Goal: Task Accomplishment & Management: Manage account settings

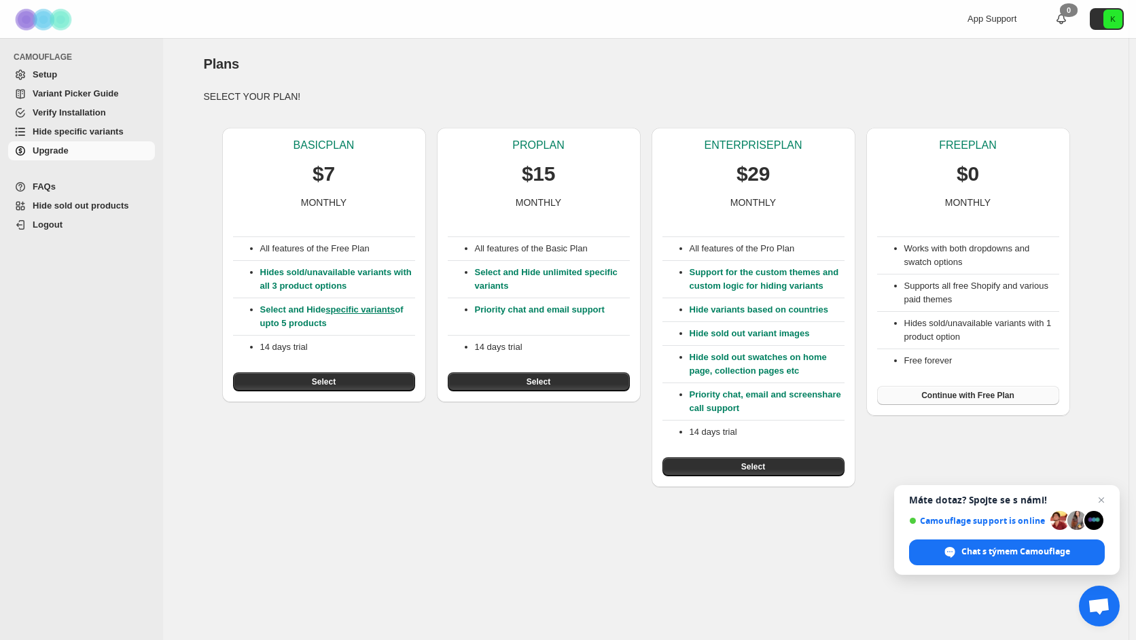
click at [982, 396] on span "Continue with Free Plan" at bounding box center [967, 395] width 93 height 11
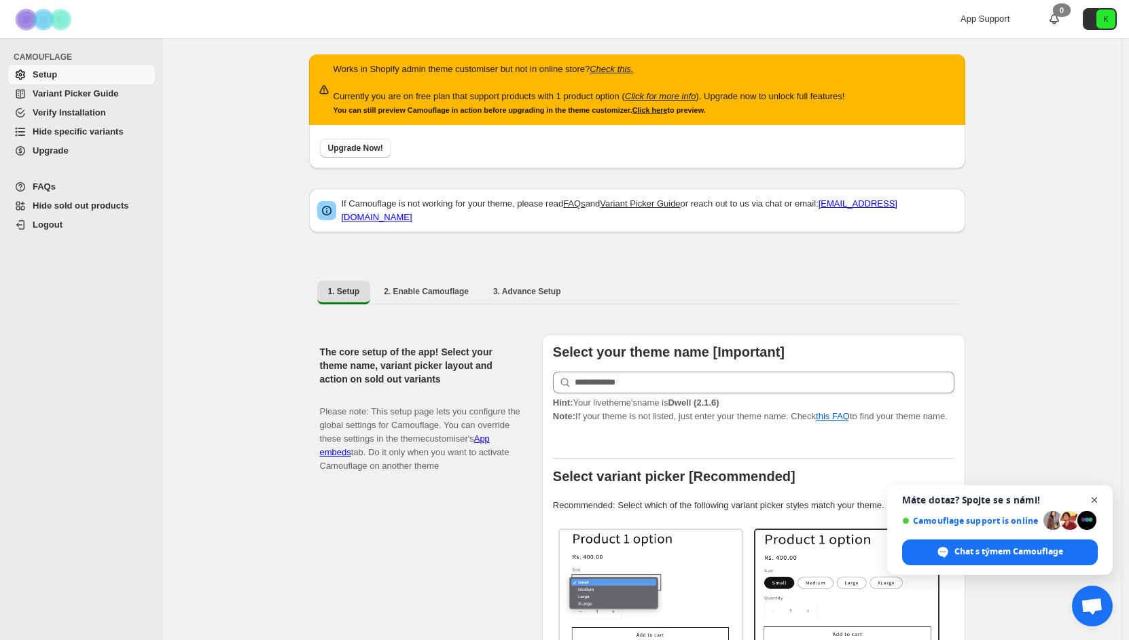
click at [1097, 500] on span "Zavřít chat" at bounding box center [1094, 500] width 17 height 17
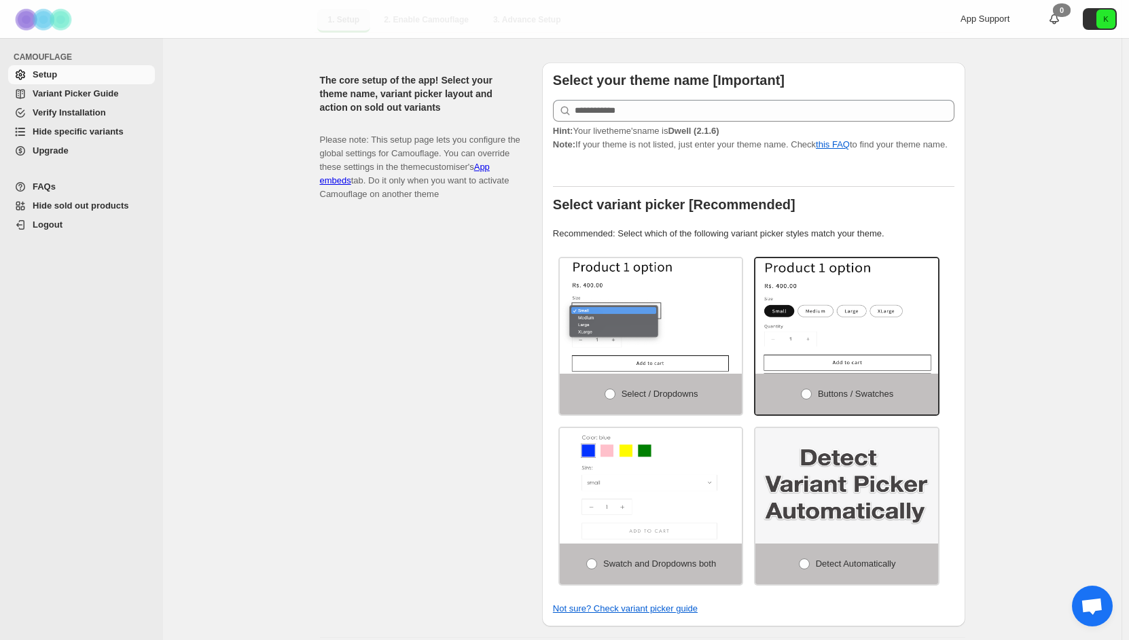
scroll to position [340, 0]
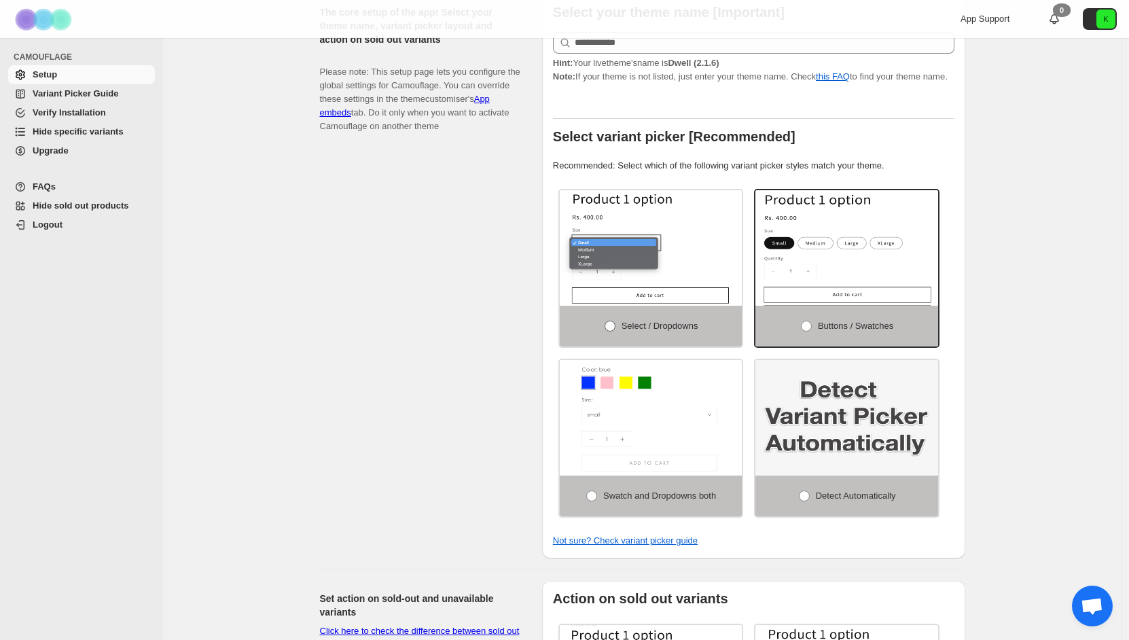
click at [657, 321] on span "Select / Dropdowns" at bounding box center [659, 326] width 77 height 10
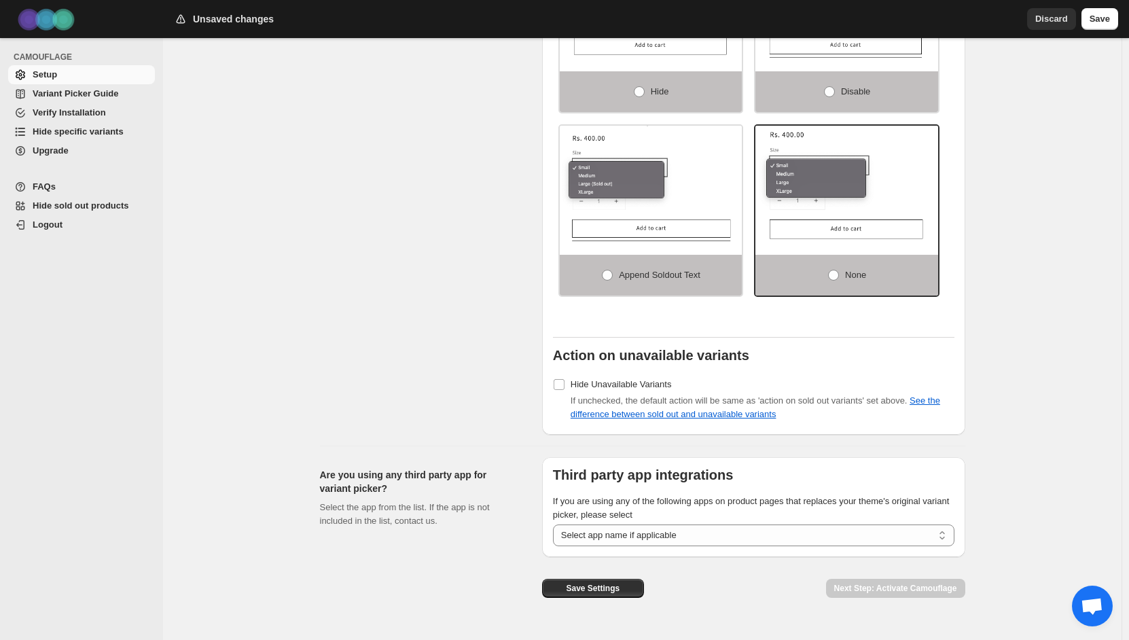
scroll to position [1043, 0]
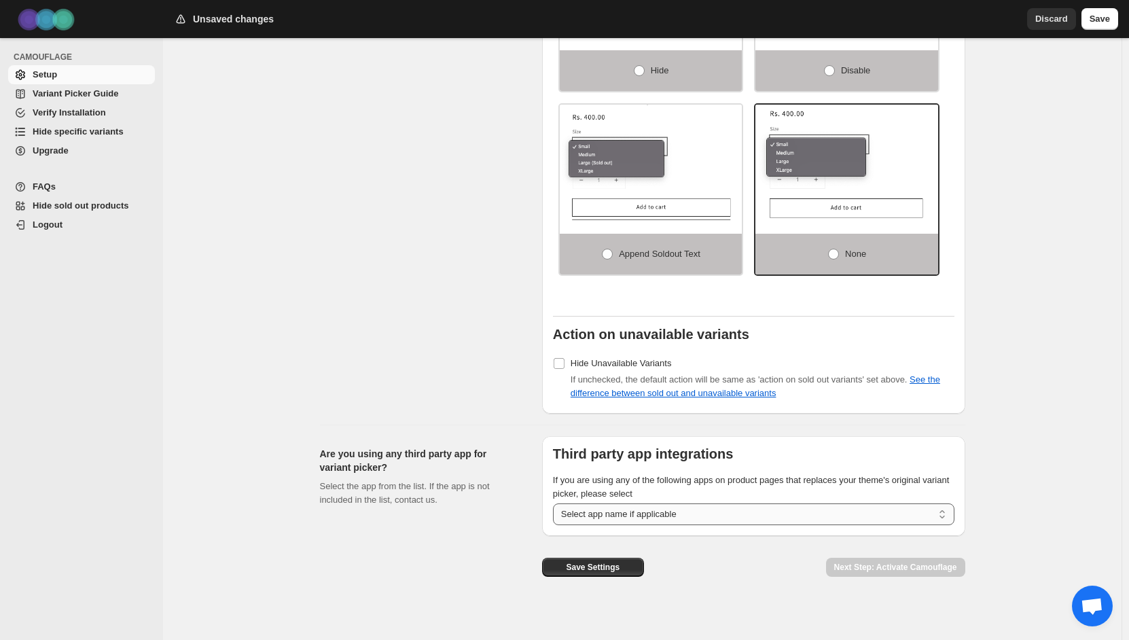
click at [949, 507] on select "**********" at bounding box center [753, 514] width 401 height 22
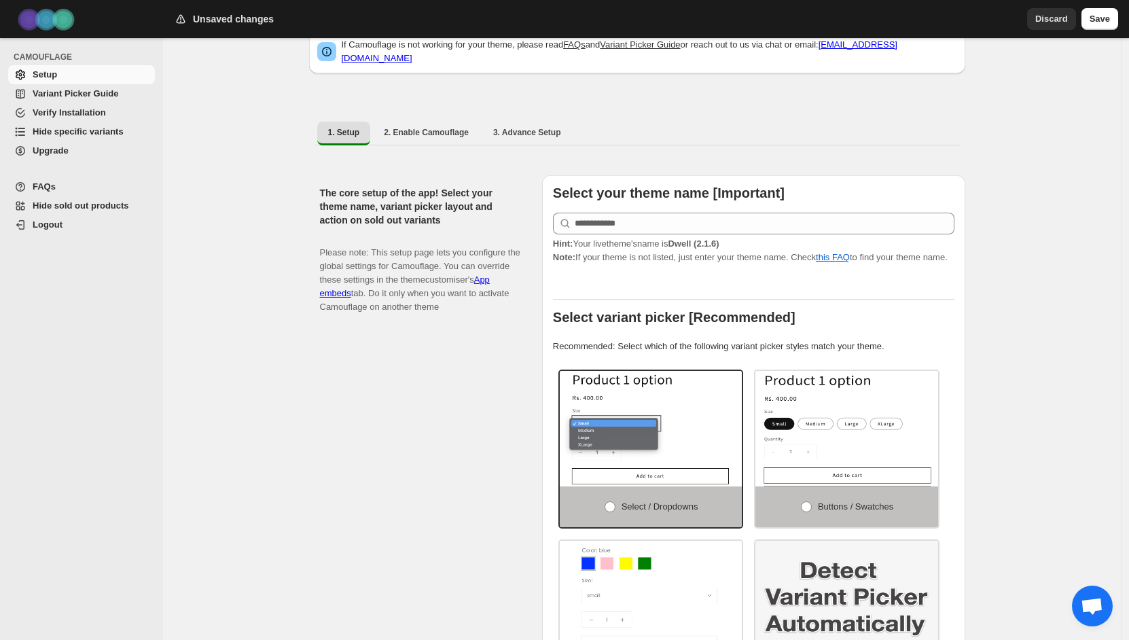
scroll to position [92, 0]
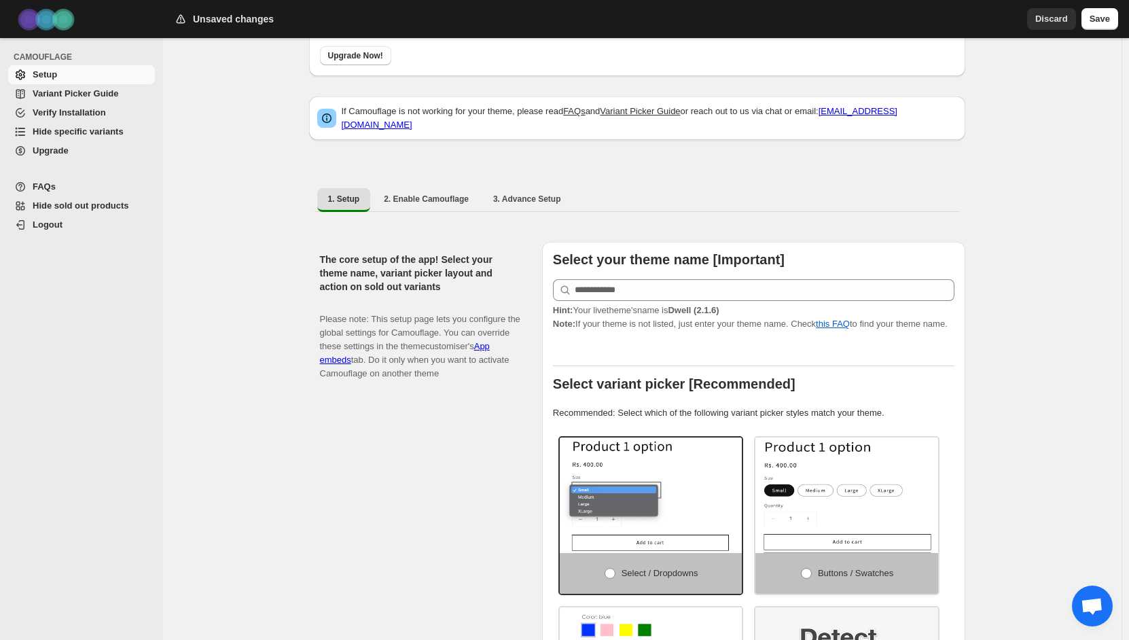
click at [119, 98] on span "Variant Picker Guide" at bounding box center [93, 94] width 120 height 14
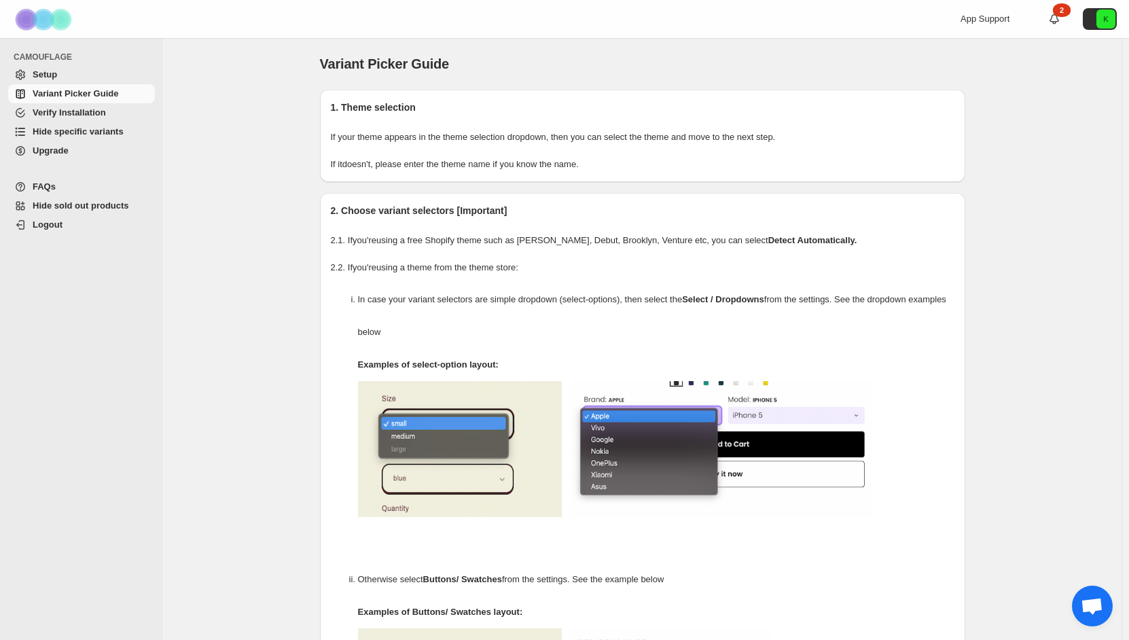
click at [115, 117] on span "Verify Installation" at bounding box center [93, 113] width 120 height 14
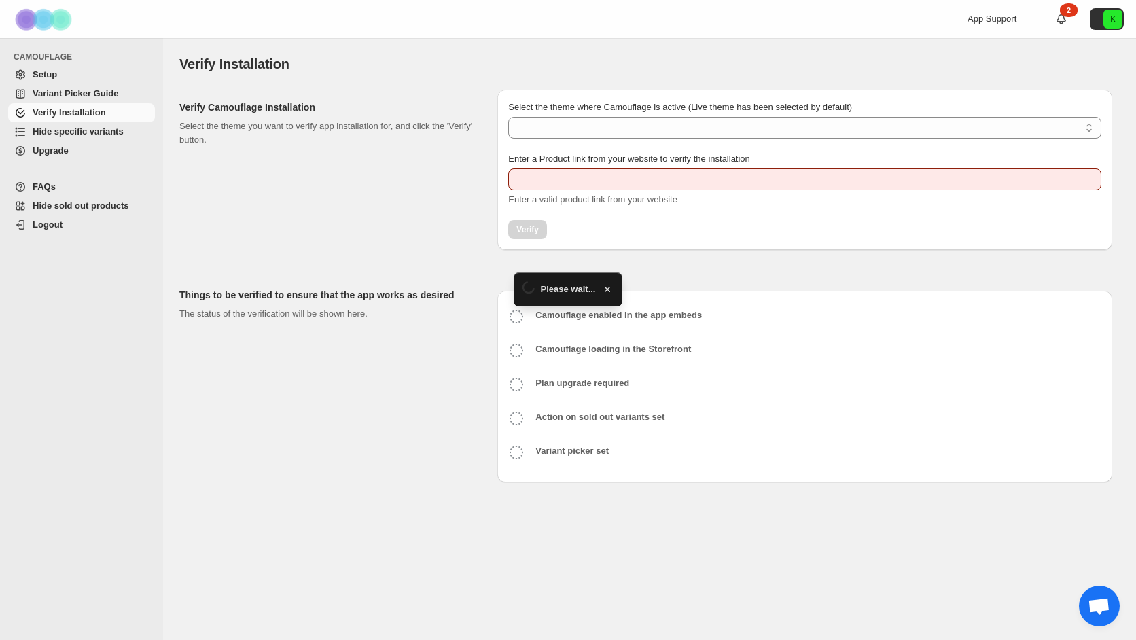
type input "**********"
select select "**********"
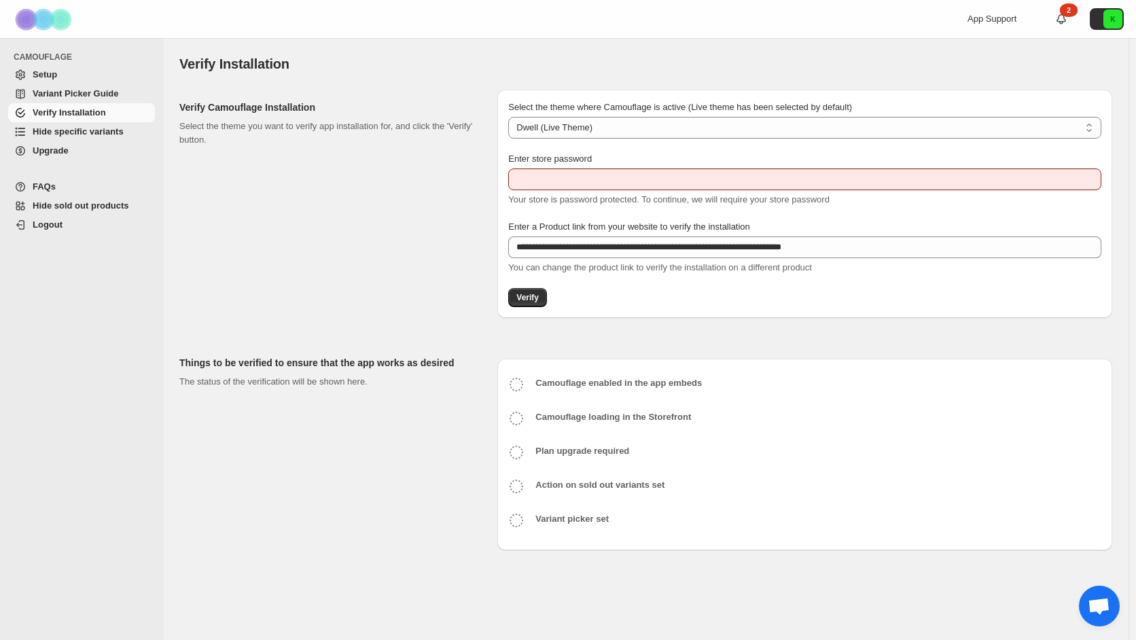
click at [92, 135] on span "Hide specific variants" at bounding box center [78, 131] width 91 height 10
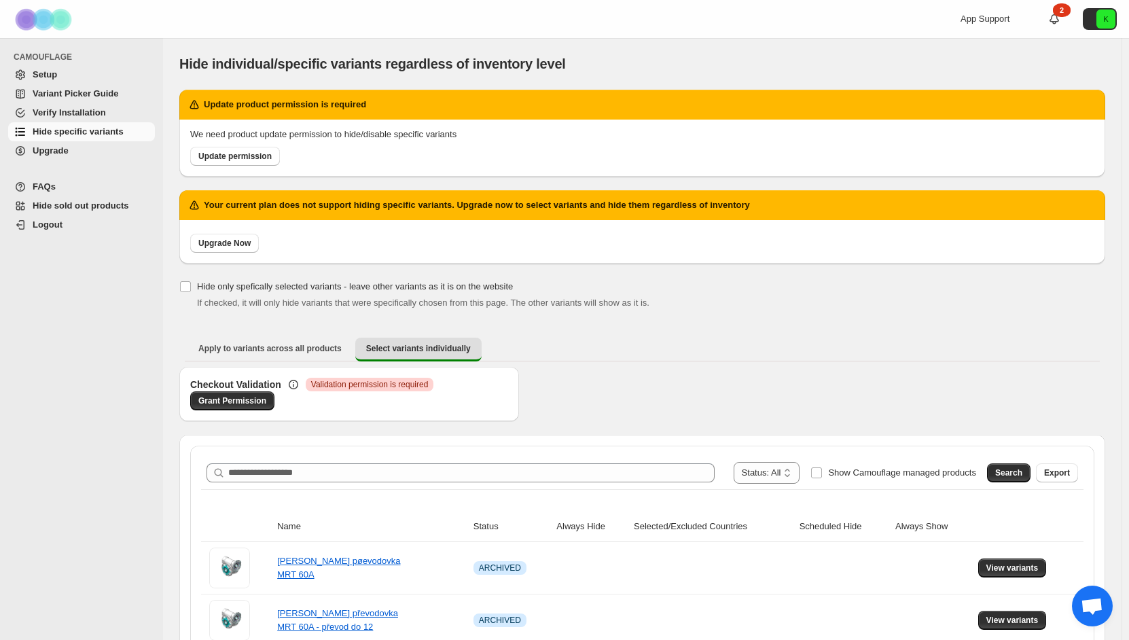
click at [57, 230] on span "Logout" at bounding box center [48, 224] width 30 height 10
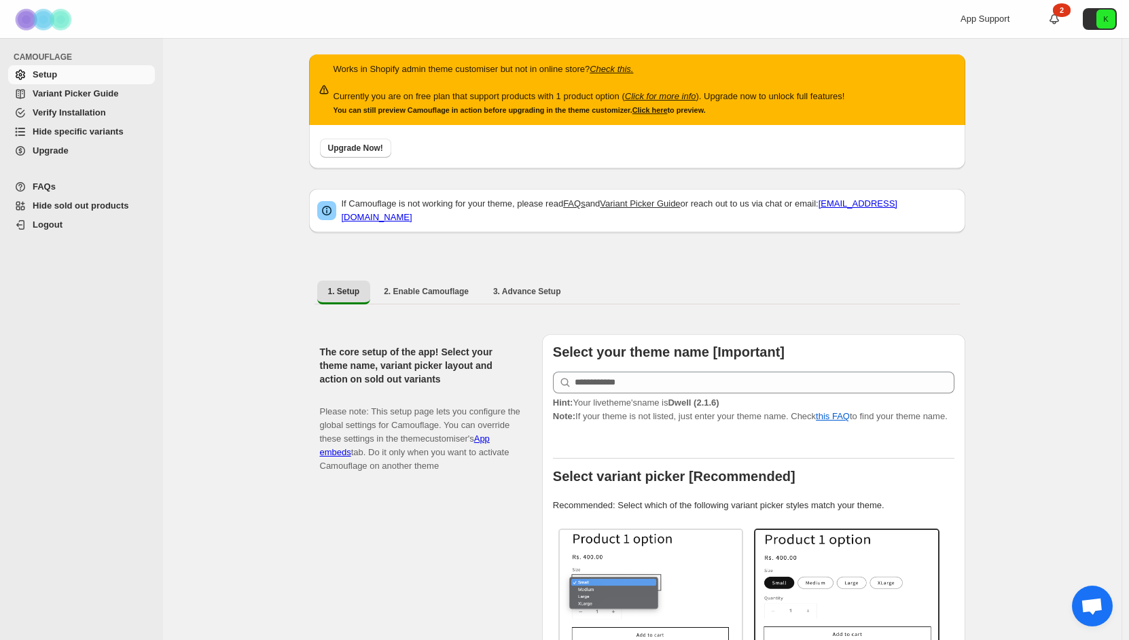
click at [95, 202] on span "Hide sold out products" at bounding box center [81, 205] width 96 height 10
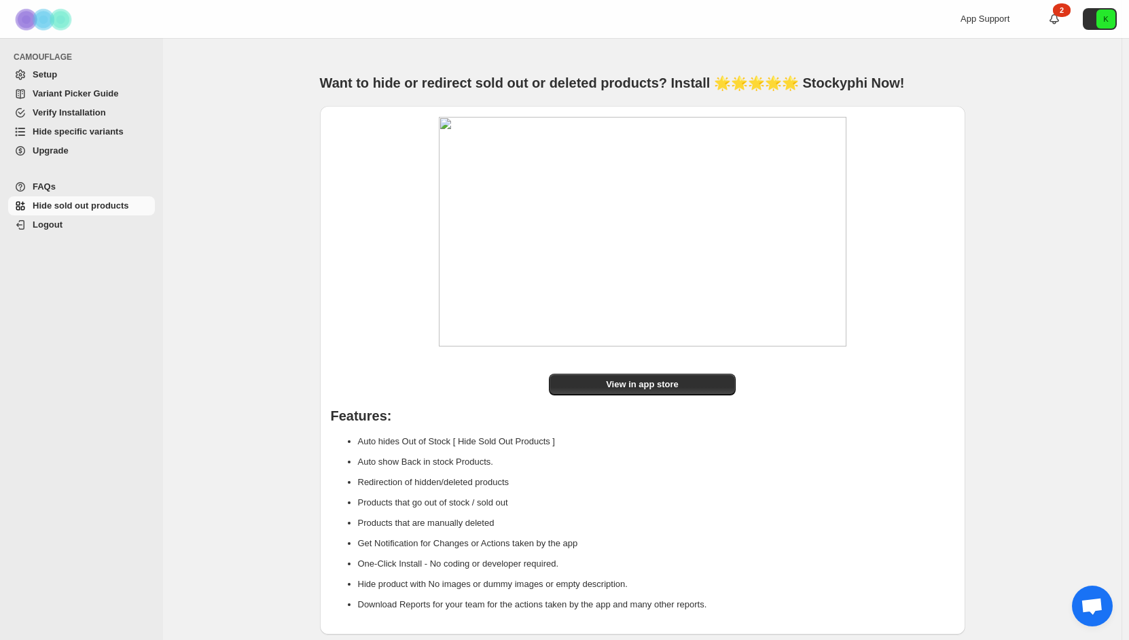
scroll to position [36, 0]
click at [93, 126] on span "Hide specific variants" at bounding box center [78, 131] width 91 height 10
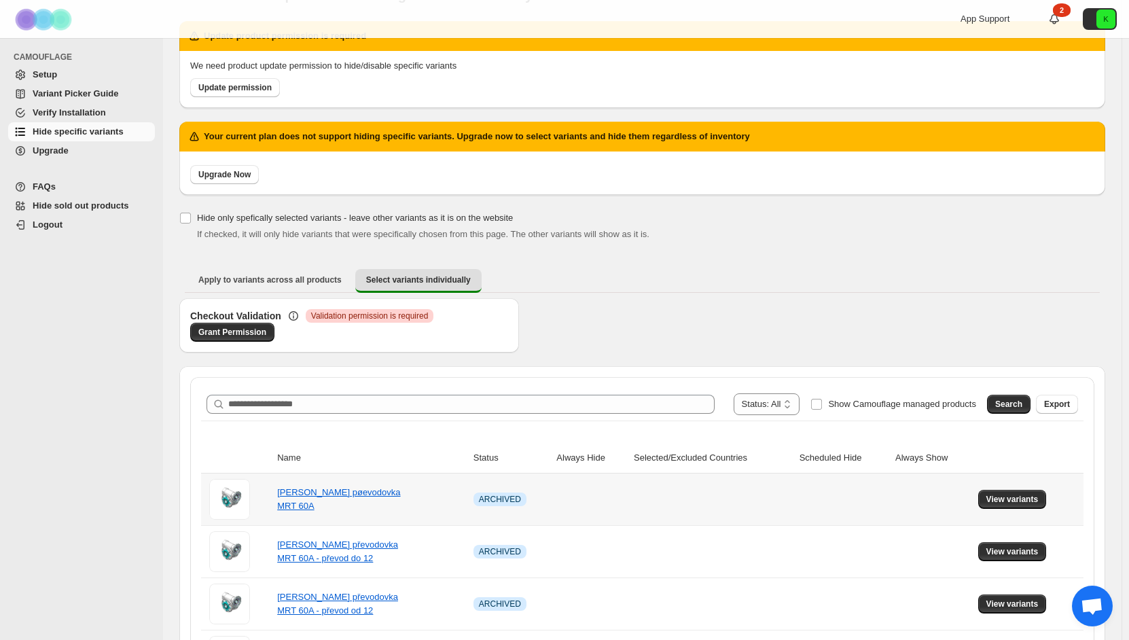
scroll to position [68, 0]
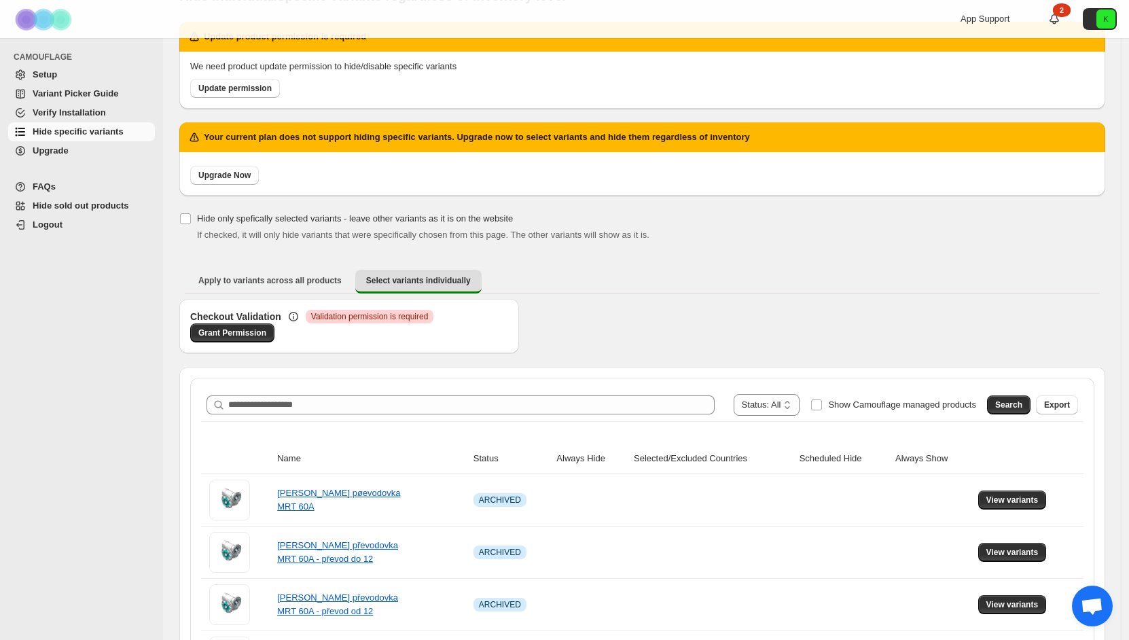
click at [64, 153] on span "Upgrade" at bounding box center [51, 150] width 36 height 10
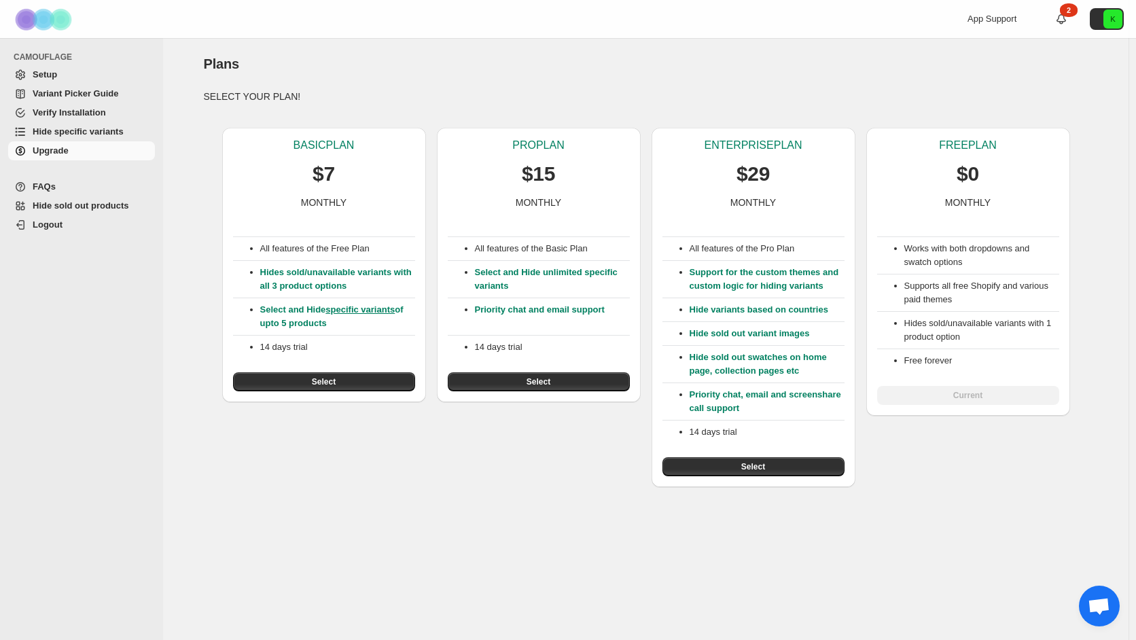
click at [46, 135] on span "Hide specific variants" at bounding box center [78, 131] width 91 height 10
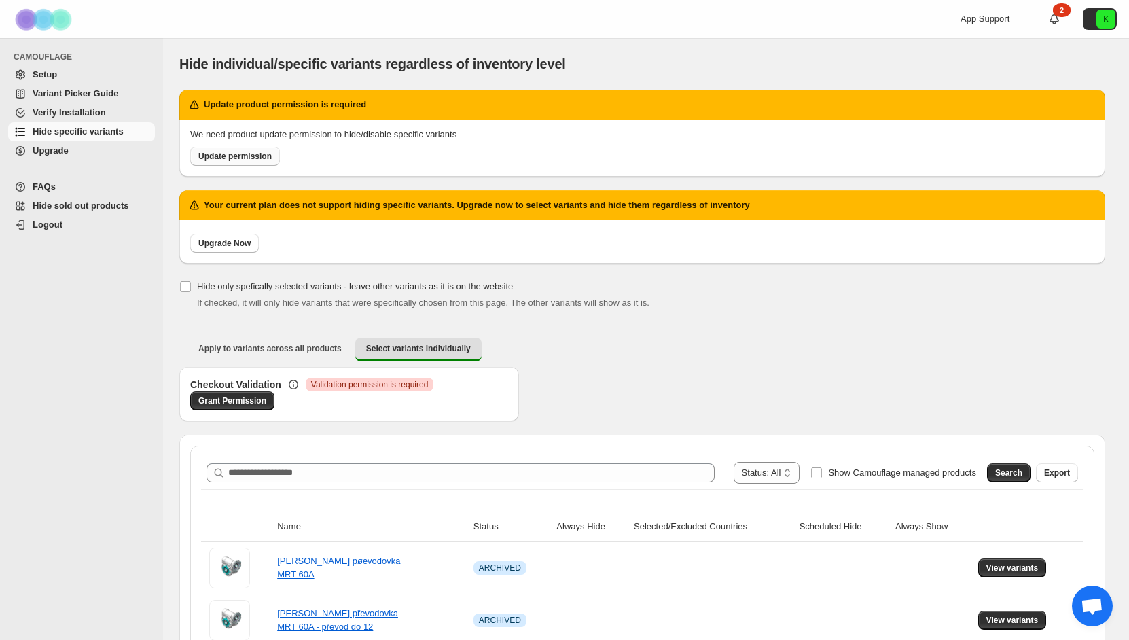
click at [237, 160] on span "Update permission" at bounding box center [234, 156] width 73 height 11
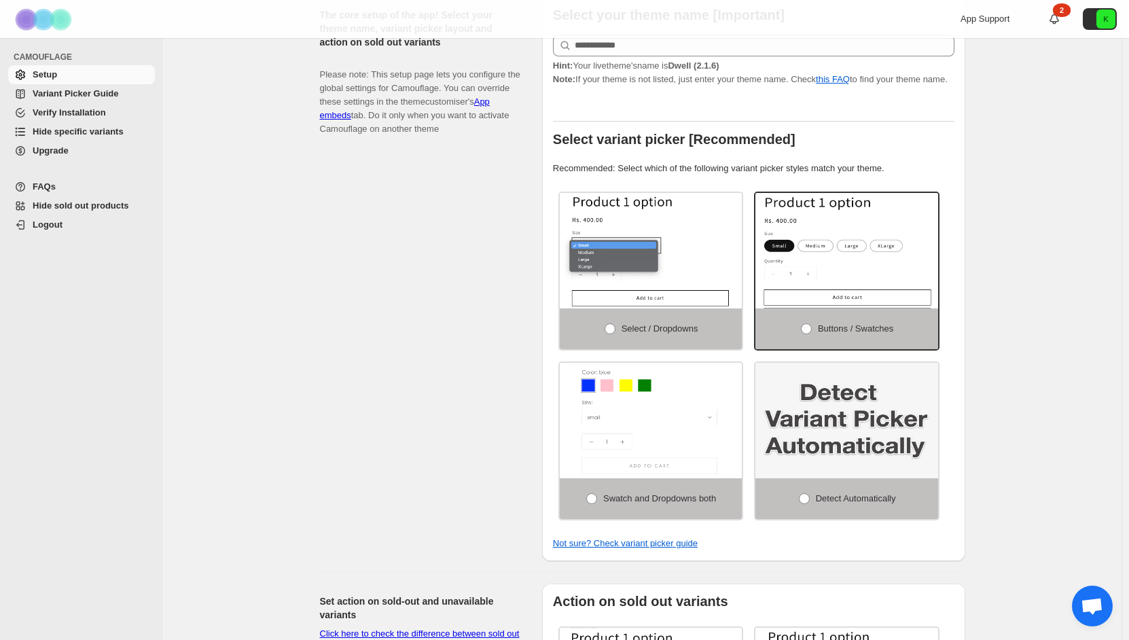
scroll to position [475, 0]
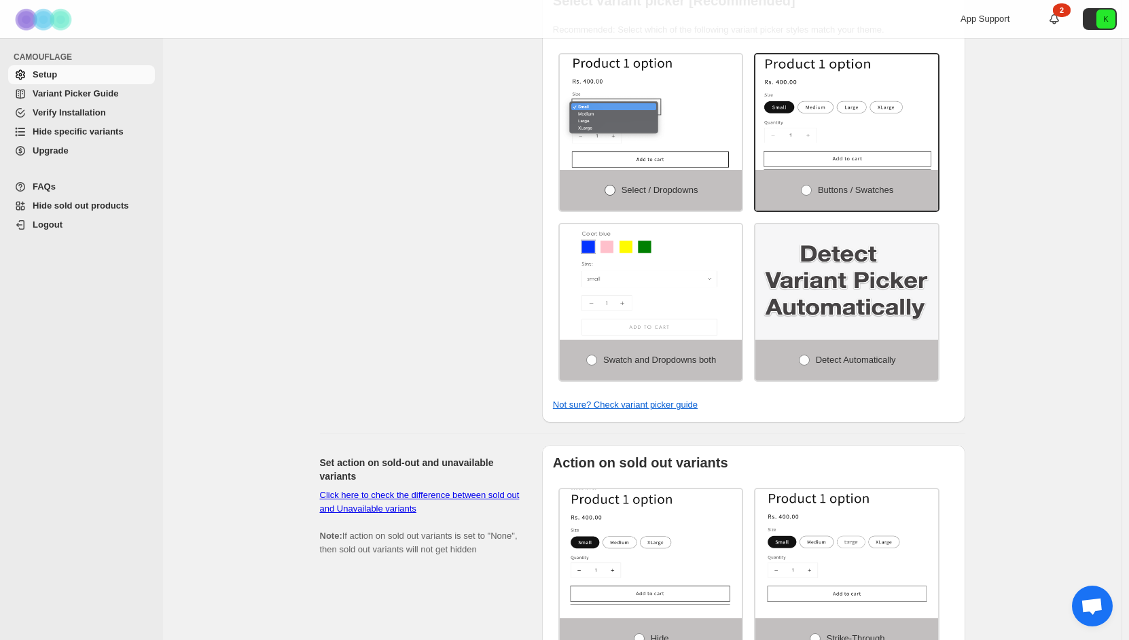
click at [629, 185] on span "Select / Dropdowns" at bounding box center [659, 190] width 77 height 10
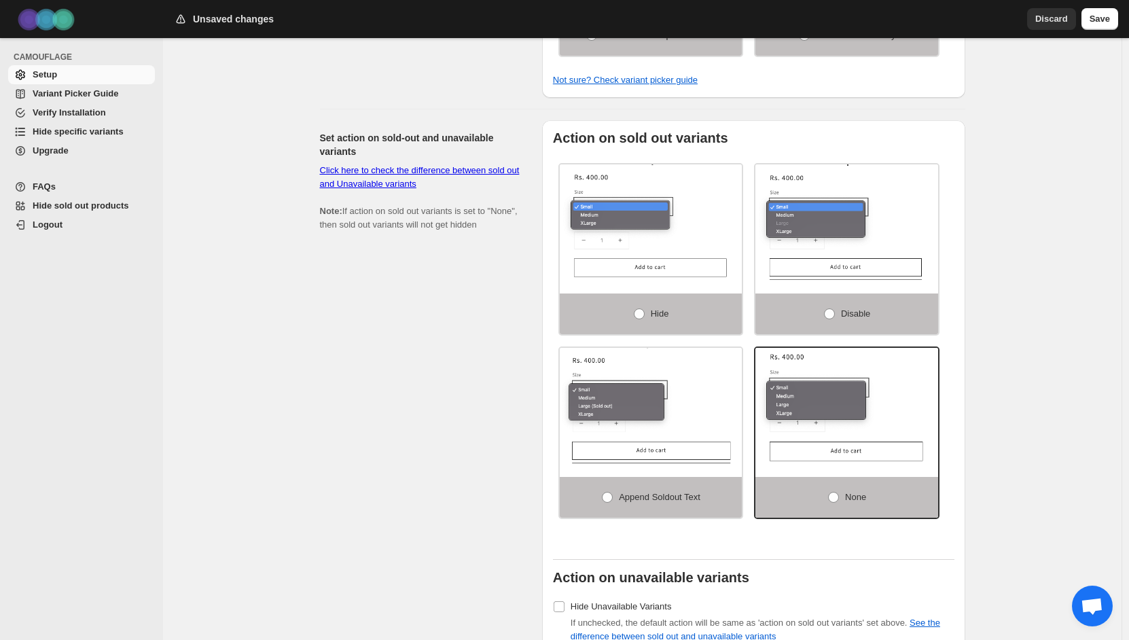
scroll to position [815, 0]
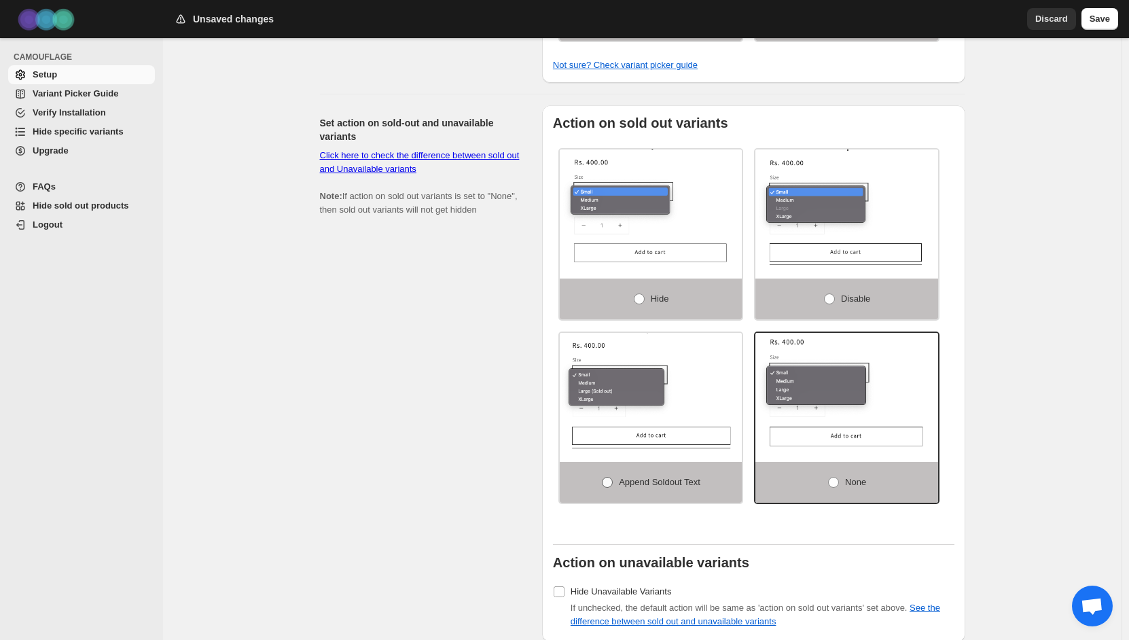
click at [623, 479] on span "Append soldout text" at bounding box center [659, 482] width 81 height 10
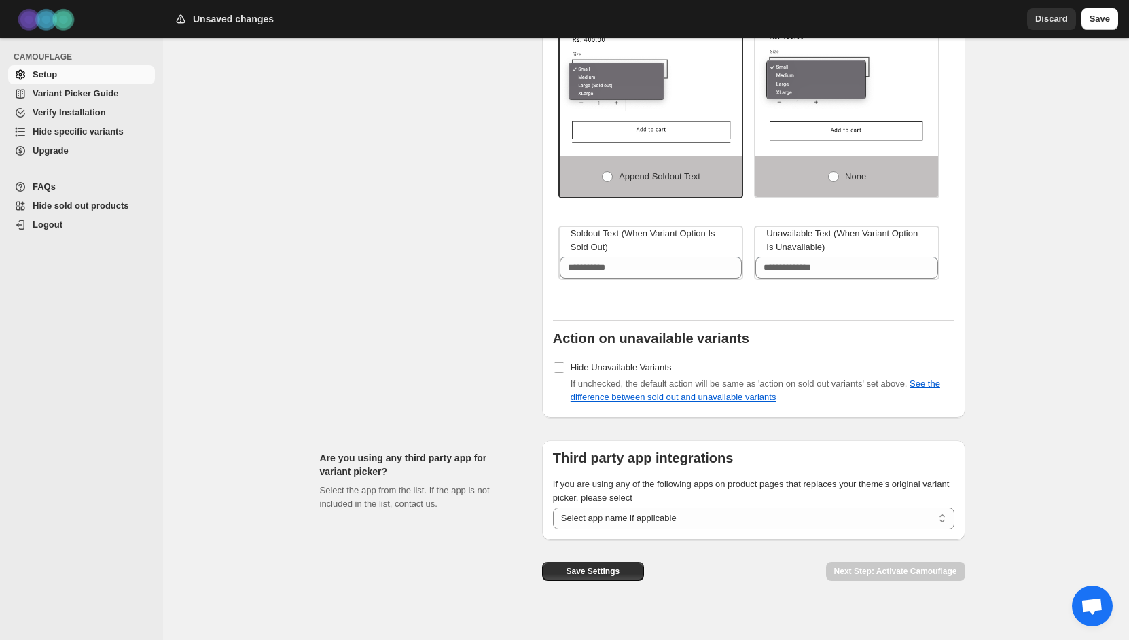
scroll to position [1125, 0]
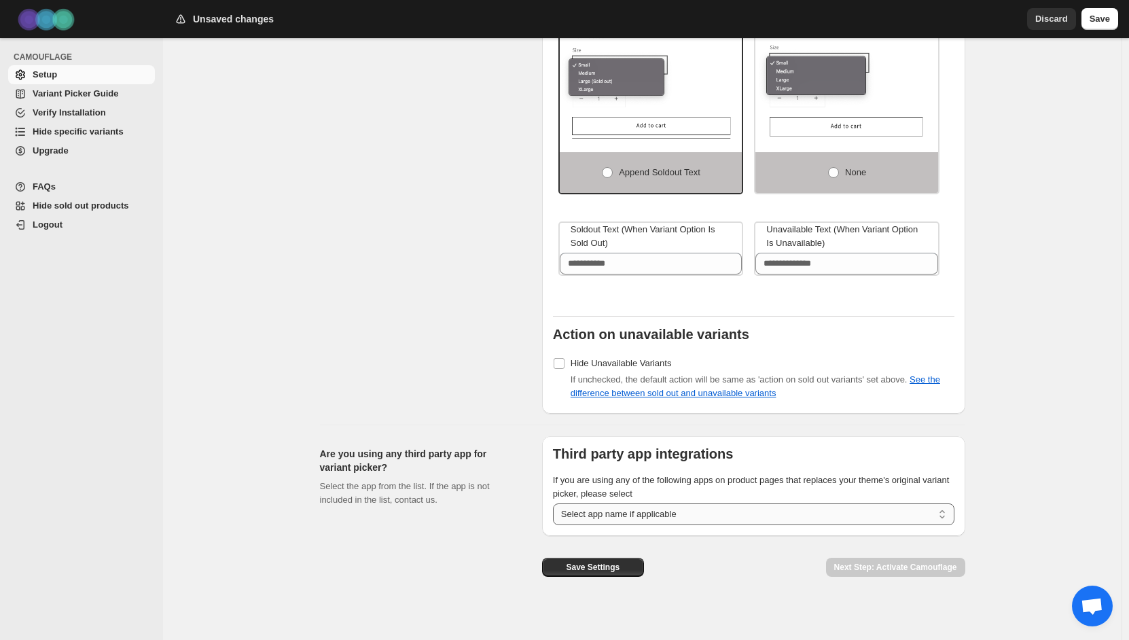
click at [945, 507] on select "**********" at bounding box center [753, 514] width 401 height 22
select select "******"
click at [556, 503] on select "**********" at bounding box center [753, 514] width 401 height 22
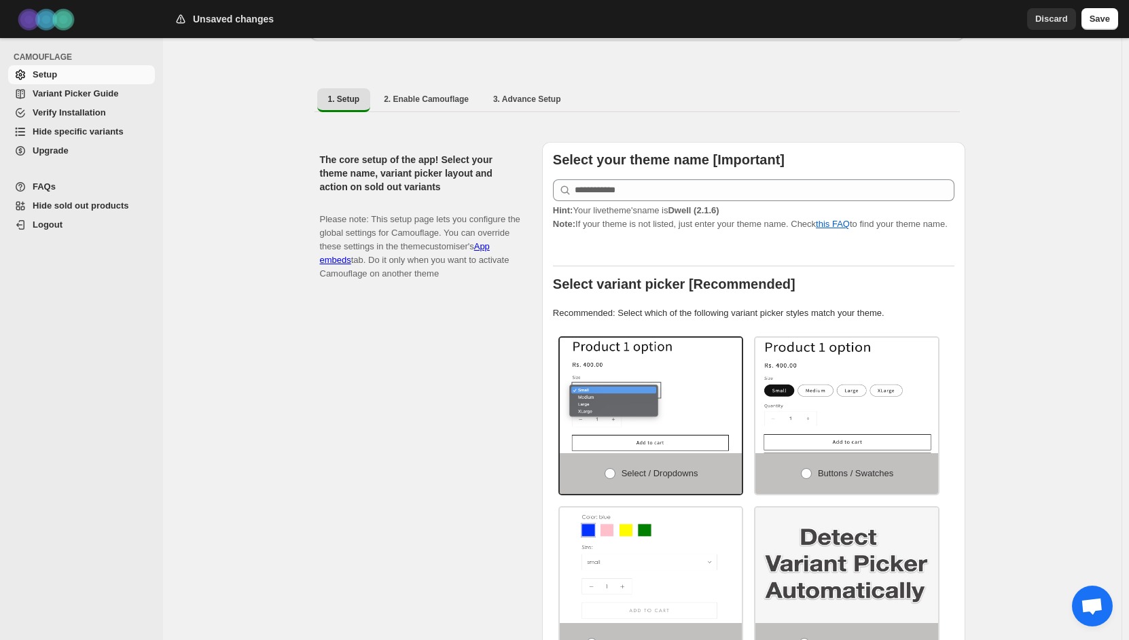
scroll to position [106, 0]
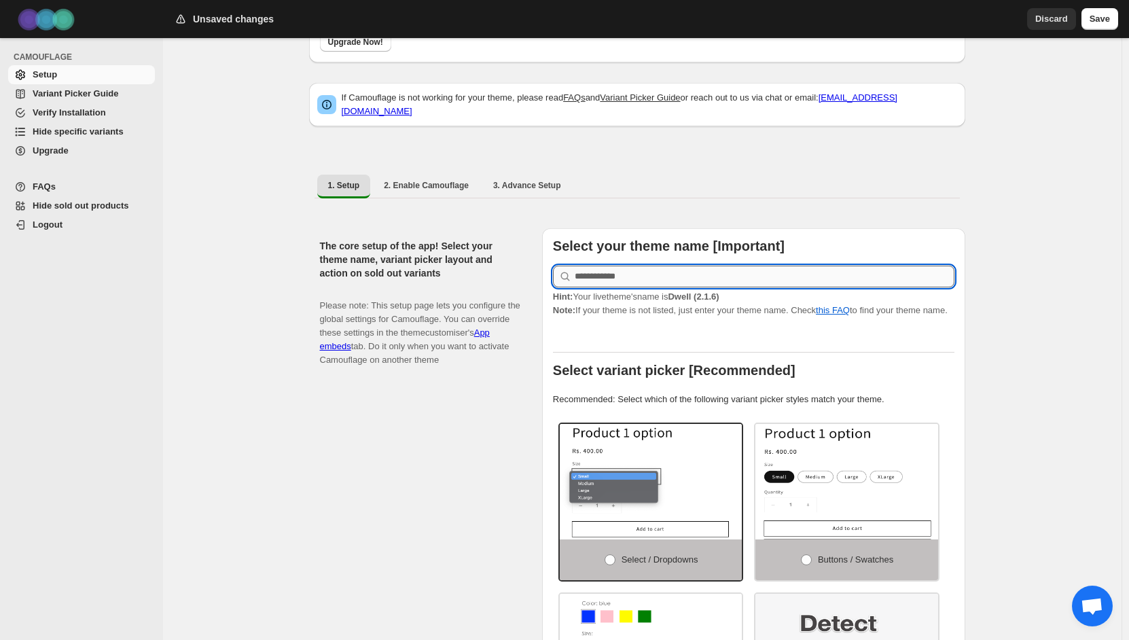
click at [625, 269] on input "text" at bounding box center [765, 277] width 380 height 22
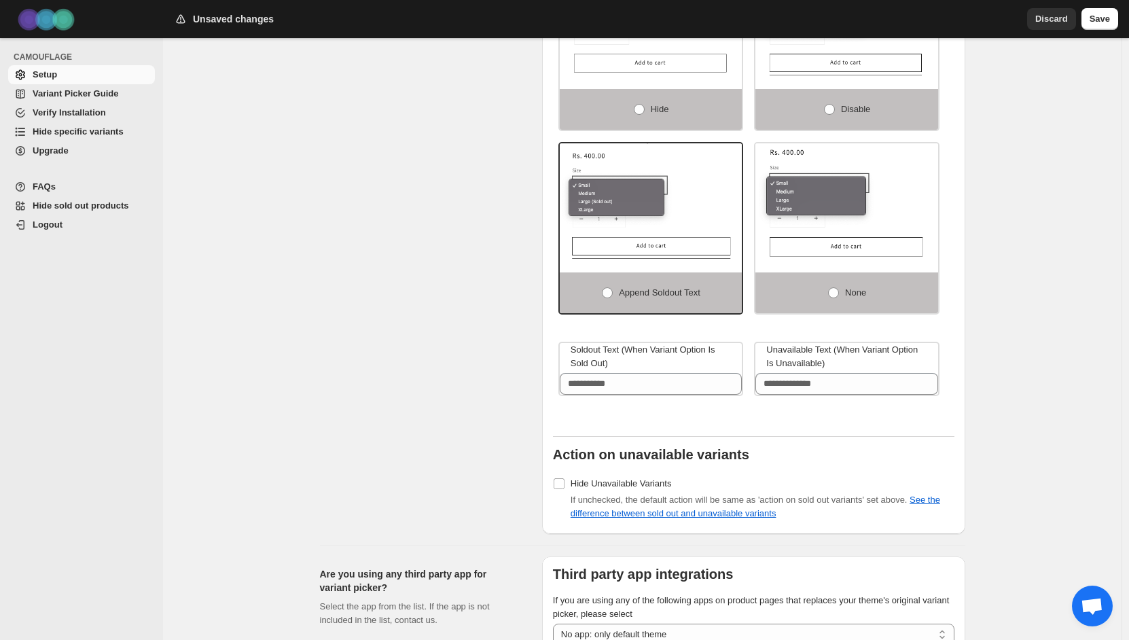
scroll to position [1057, 0]
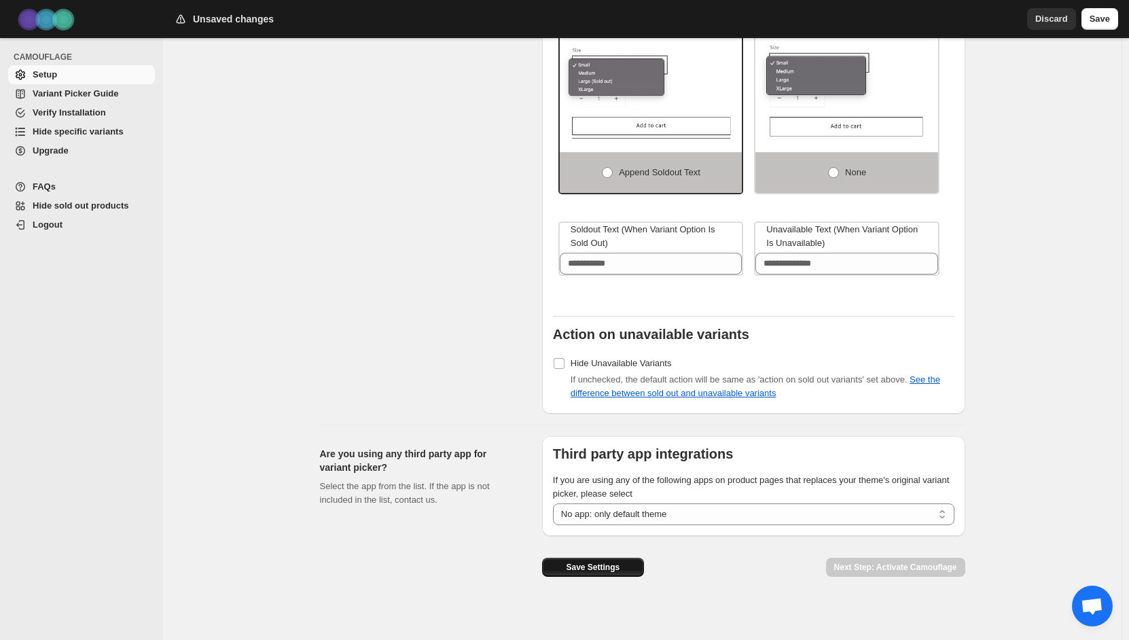
click at [624, 558] on button "Save Settings" at bounding box center [593, 567] width 102 height 19
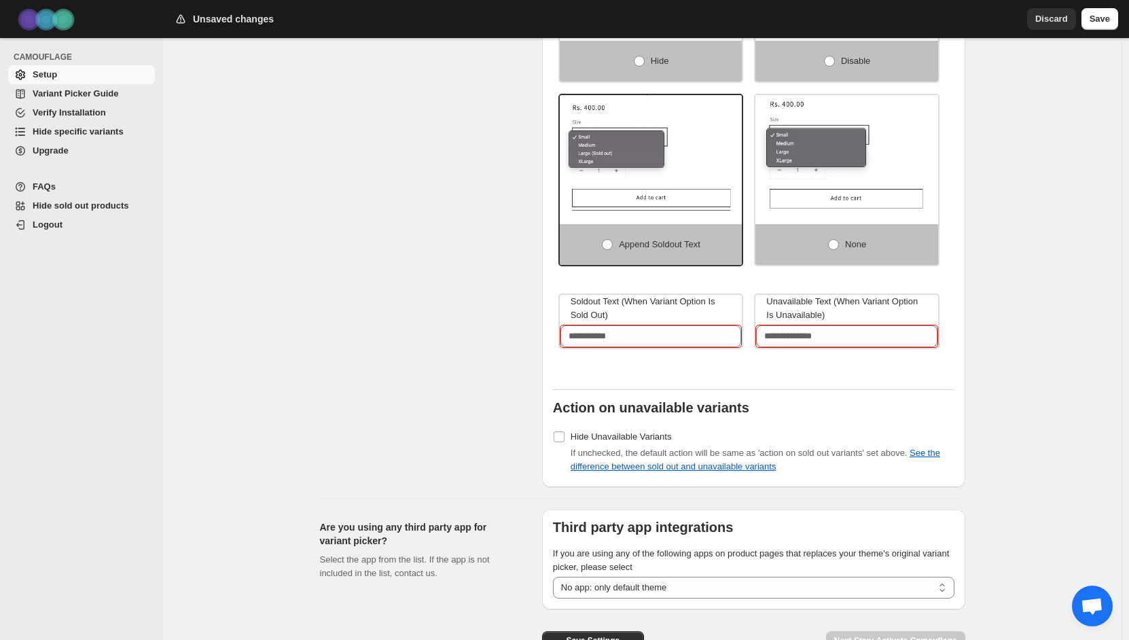
scroll to position [947, 0]
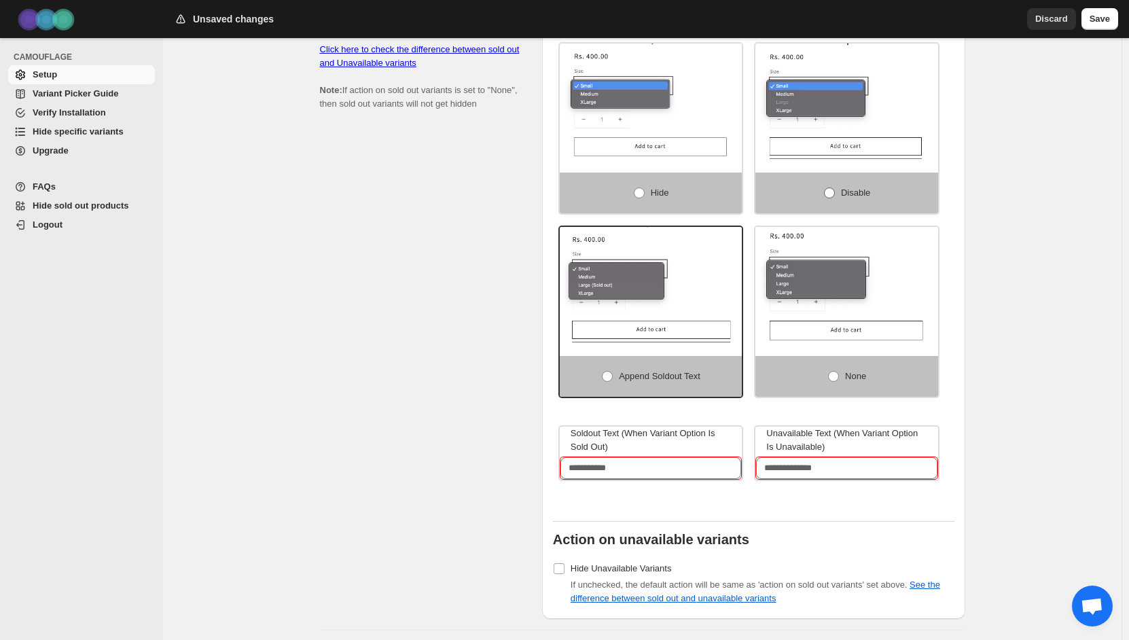
click at [843, 179] on label "Disable" at bounding box center [846, 192] width 183 height 41
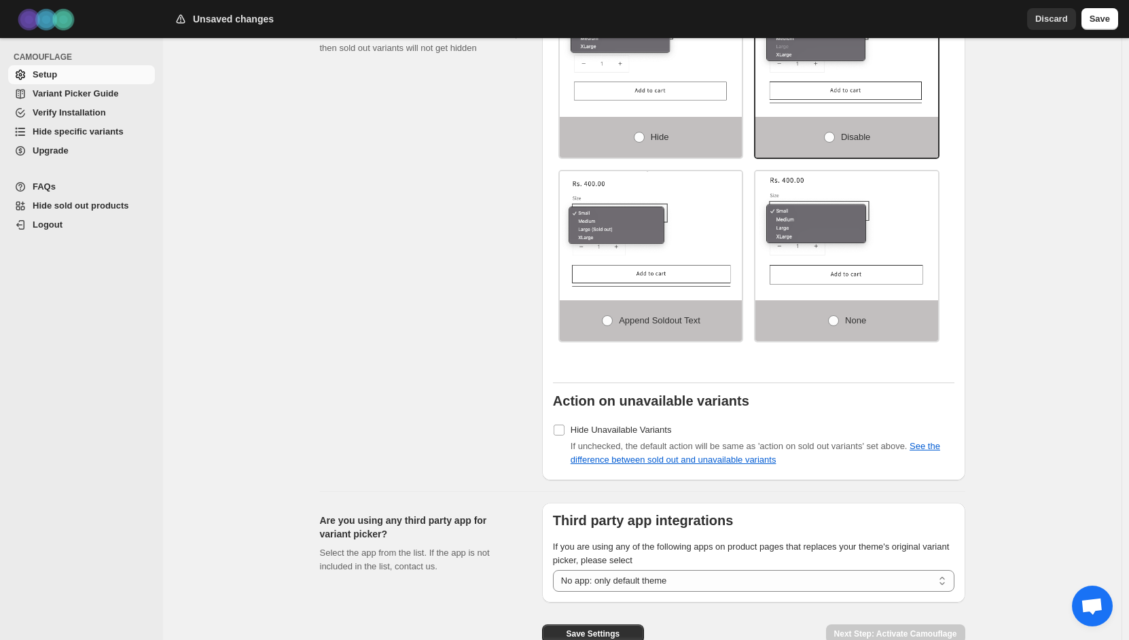
scroll to position [1069, 0]
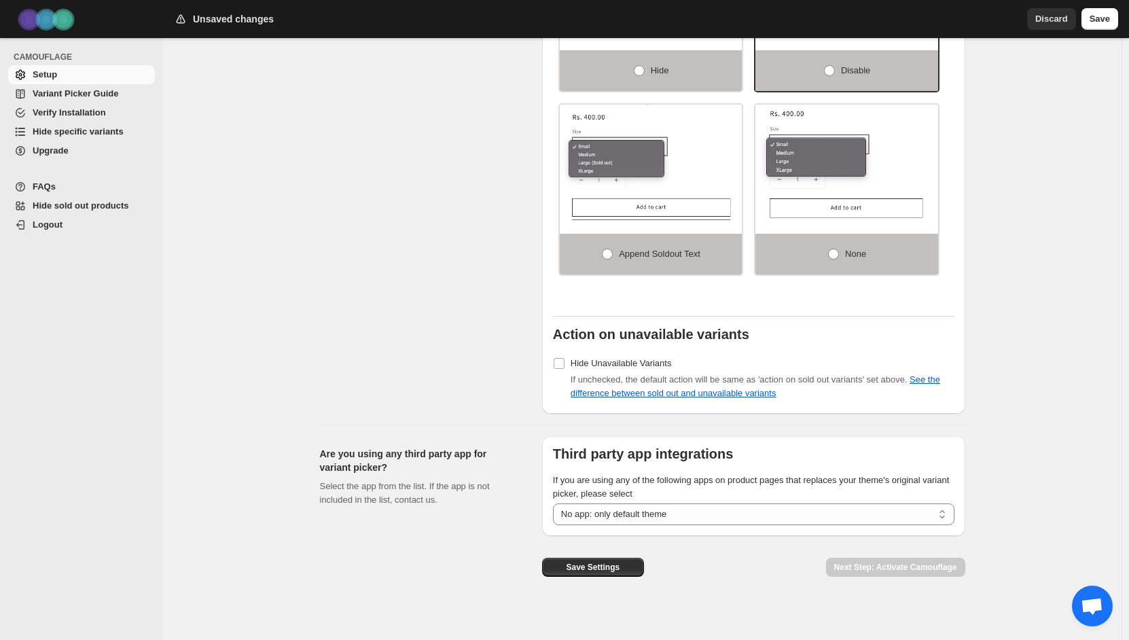
click at [603, 546] on div "Save Settings" at bounding box center [593, 562] width 102 height 52
click at [606, 562] on span "Save Settings" at bounding box center [593, 567] width 54 height 11
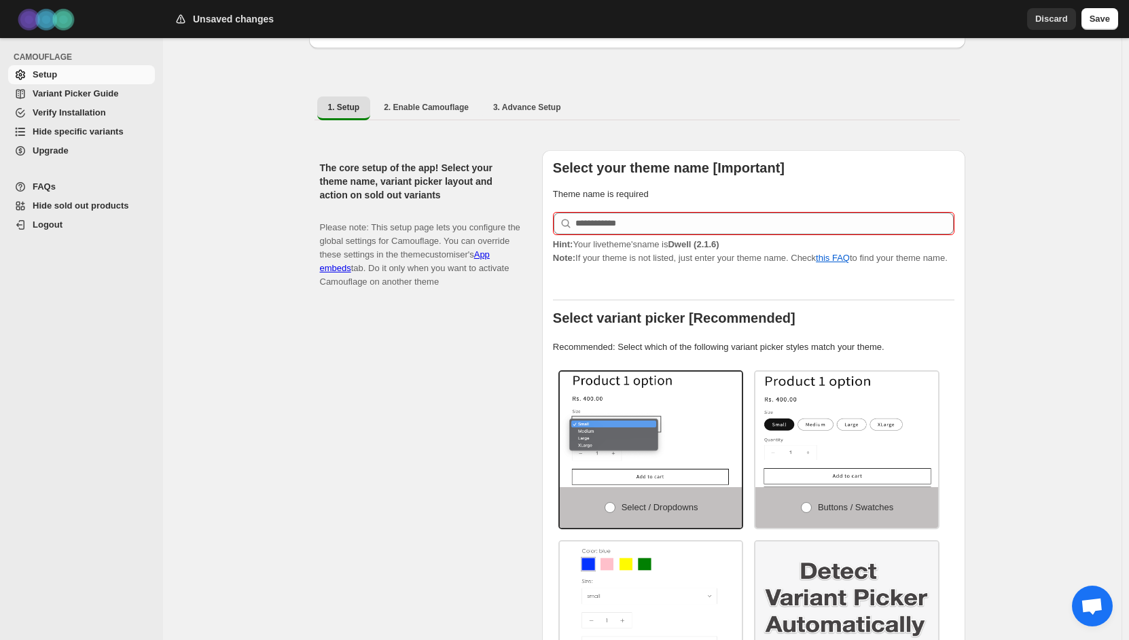
scroll to position [186, 0]
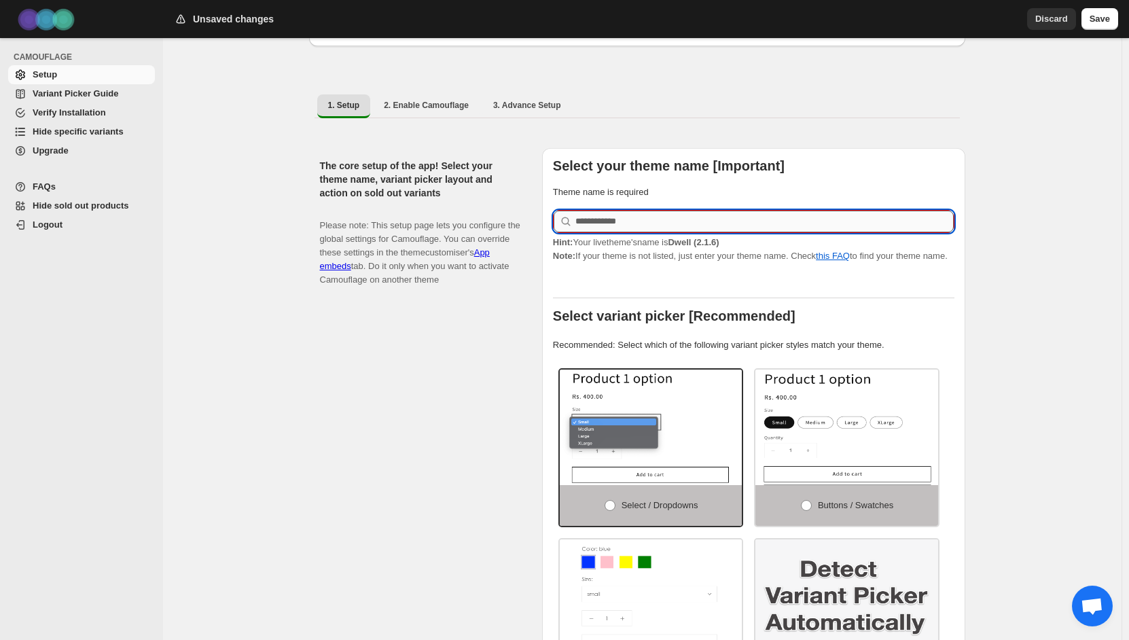
click at [602, 216] on input "text" at bounding box center [764, 222] width 378 height 22
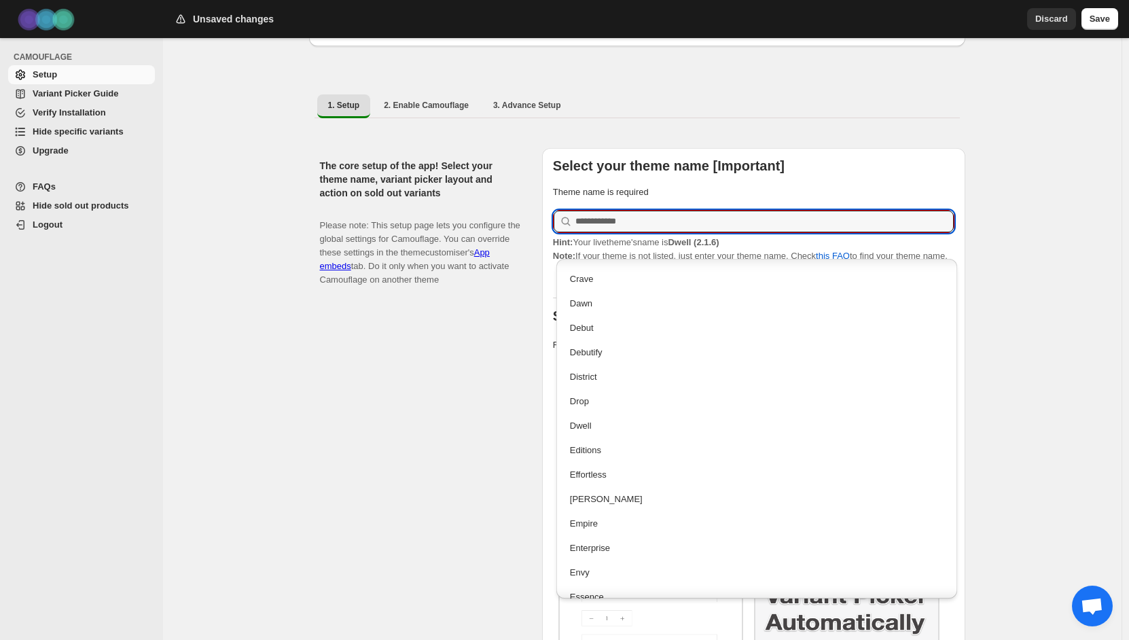
scroll to position [679, 0]
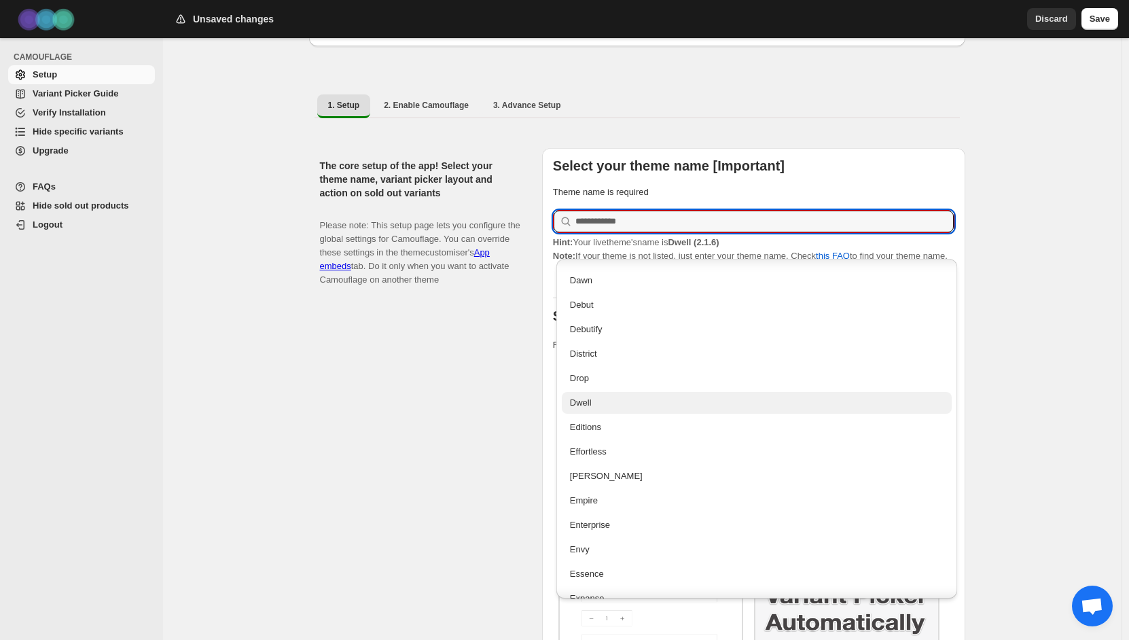
click at [577, 401] on div "Dwell" at bounding box center [757, 403] width 374 height 14
type input "*****"
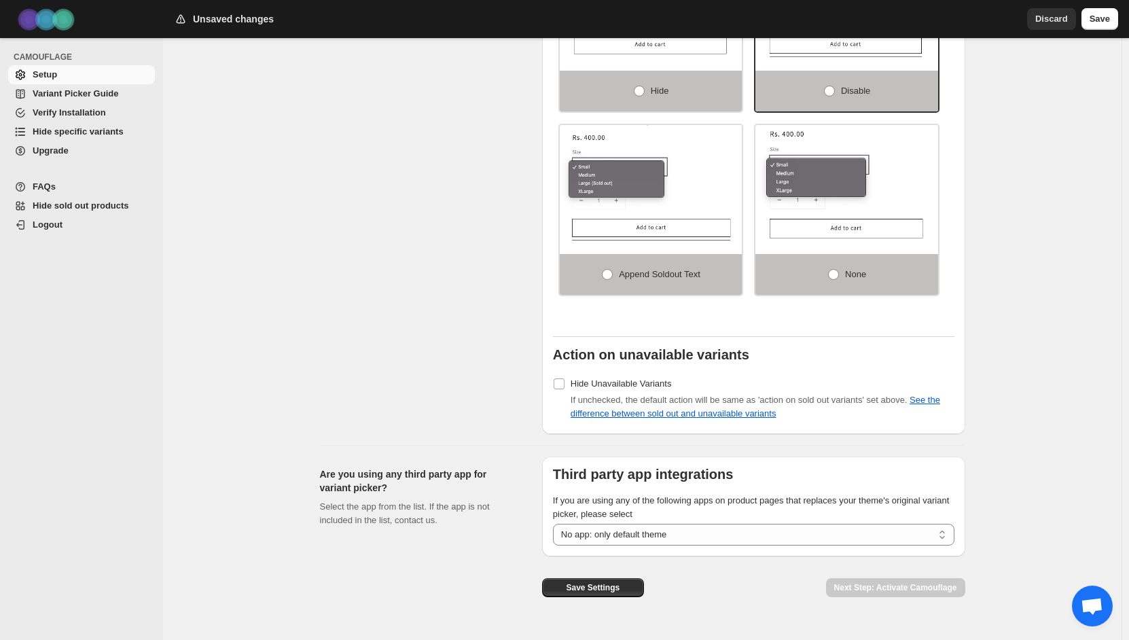
scroll to position [1043, 0]
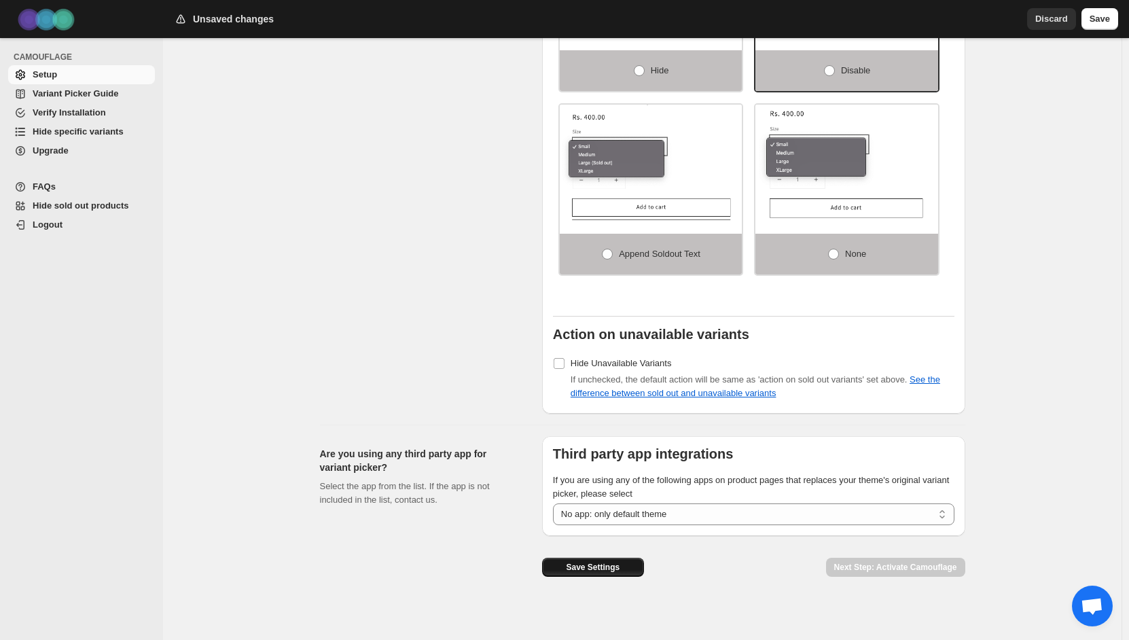
click at [613, 566] on button "Save Settings" at bounding box center [593, 567] width 102 height 19
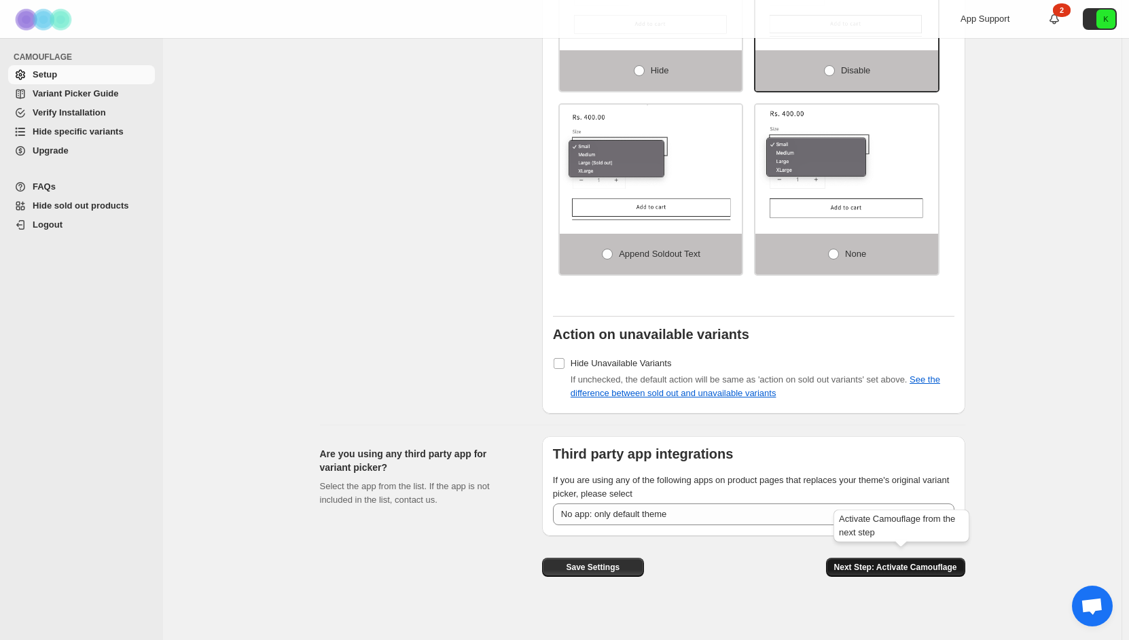
click at [877, 562] on span "Next Step: Activate Camouflage" at bounding box center [895, 567] width 123 height 11
select select "**********"
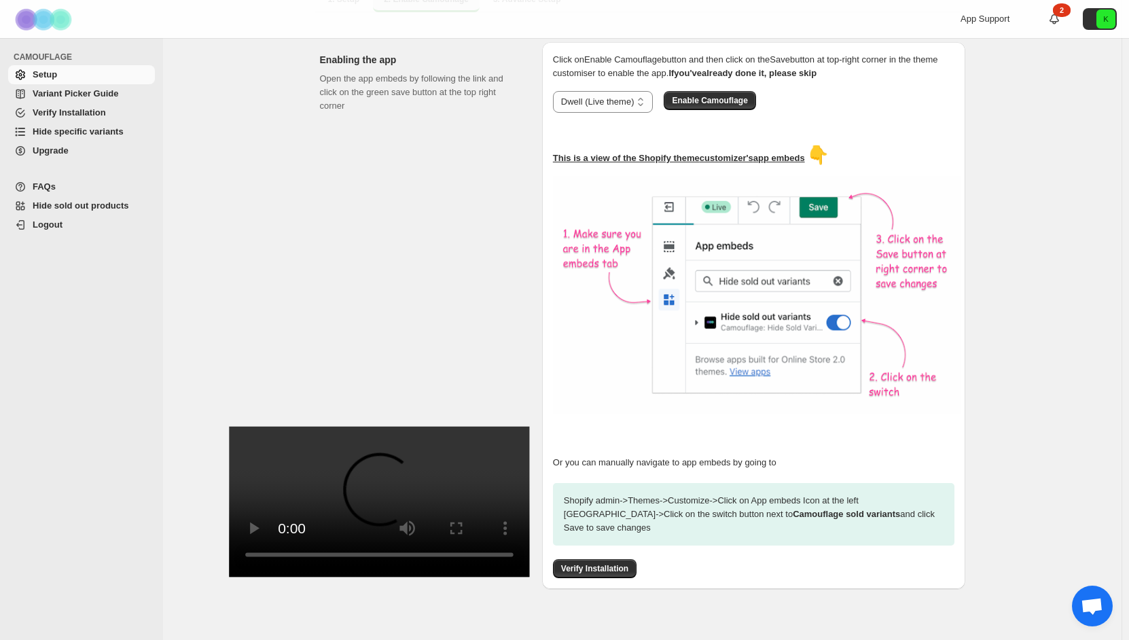
scroll to position [295, 0]
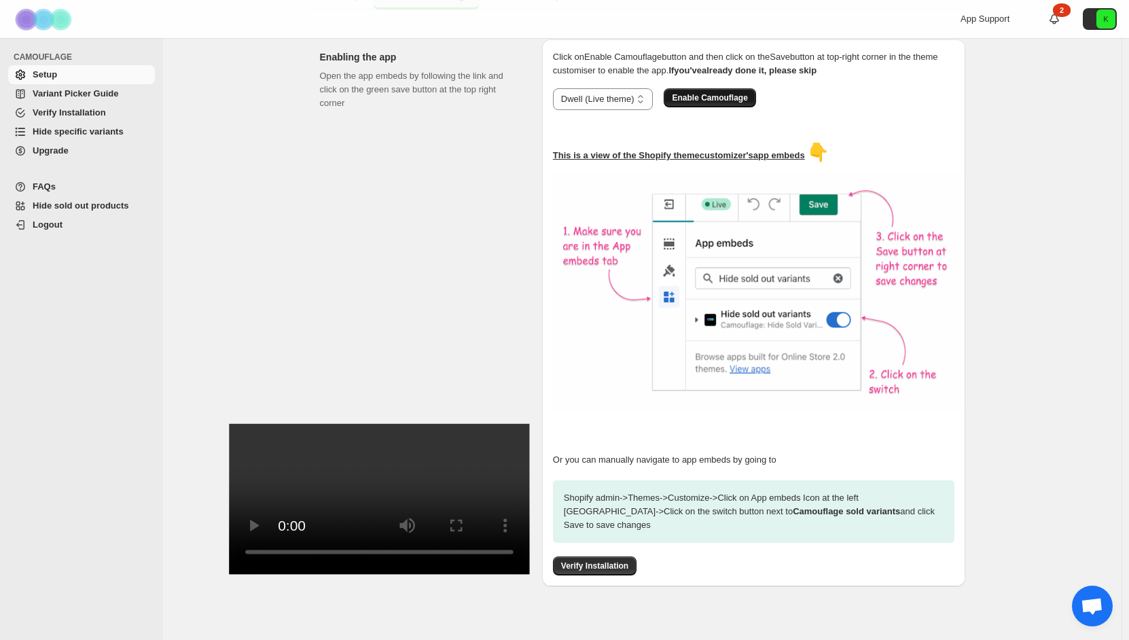
click at [702, 95] on span "Enable Camouflage" at bounding box center [709, 97] width 75 height 11
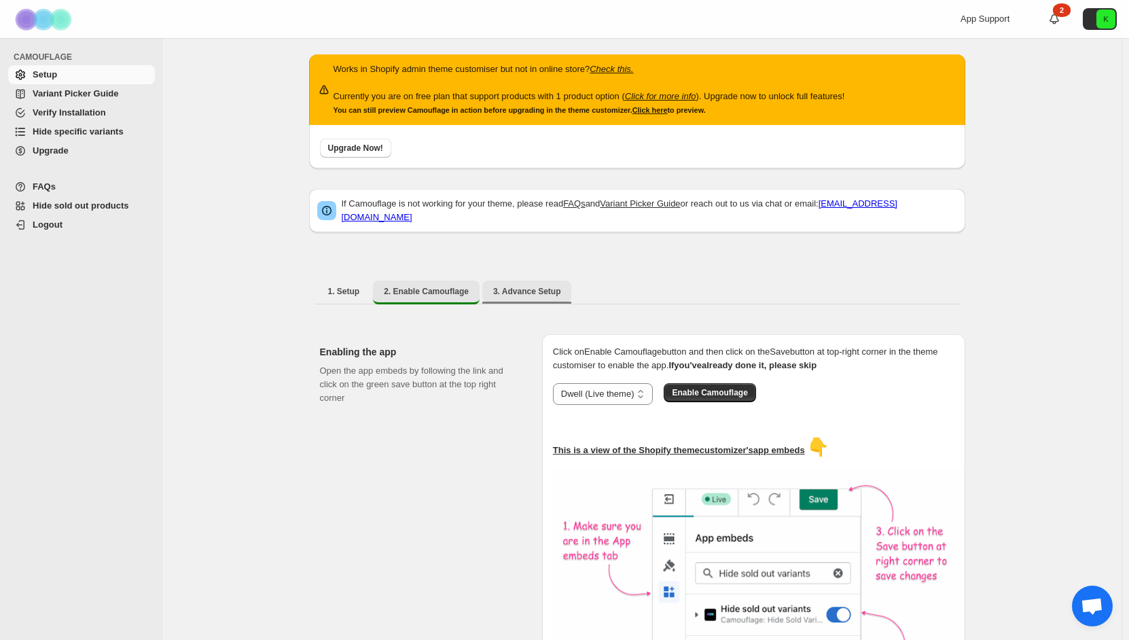
click at [514, 289] on span "3. Advance Setup" at bounding box center [527, 291] width 68 height 11
select select "******"
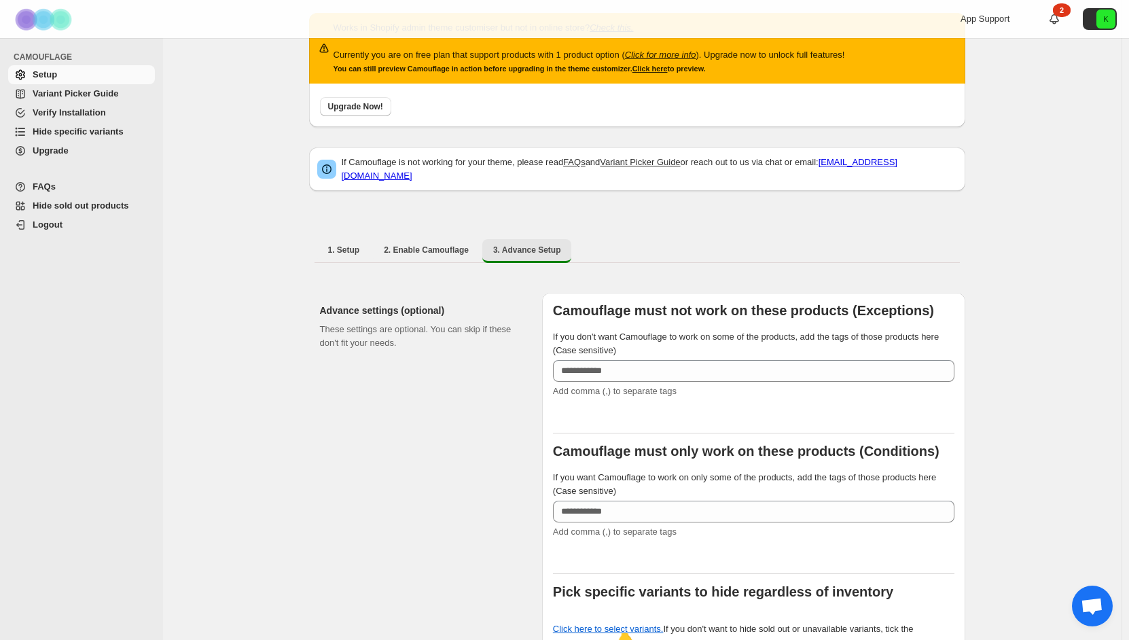
scroll to position [136, 0]
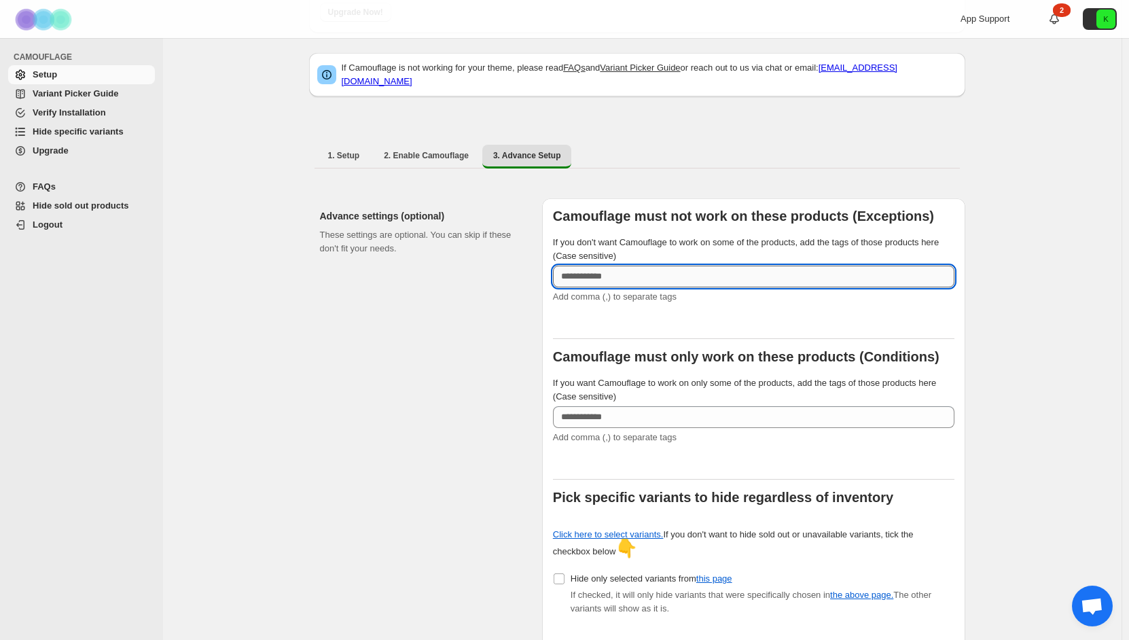
click at [671, 269] on input "If you don't want Camouflage to work on some of the products, add the tags of t…" at bounding box center [753, 277] width 401 height 22
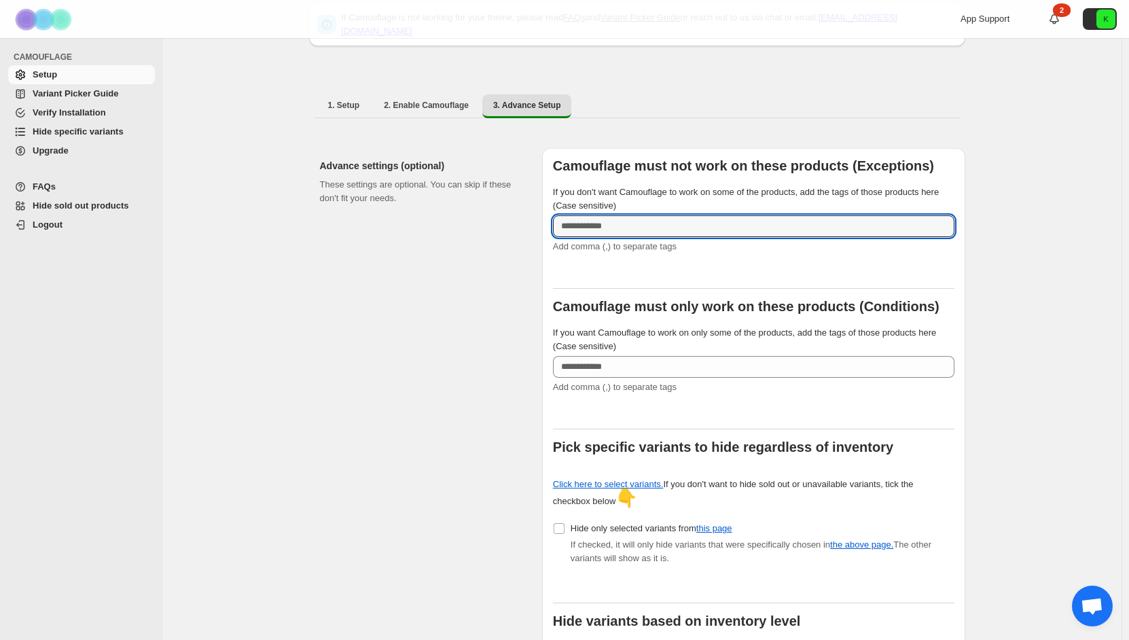
scroll to position [272, 0]
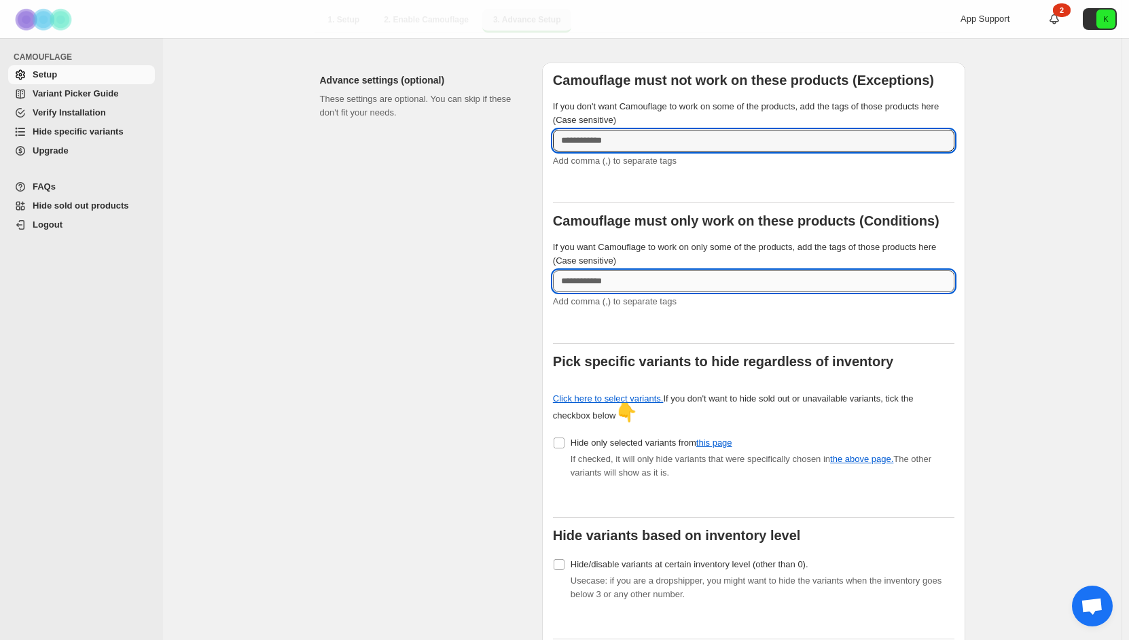
click at [601, 276] on input "If you want Camouflage to work on only some of the products, add the tags of th…" at bounding box center [753, 281] width 401 height 22
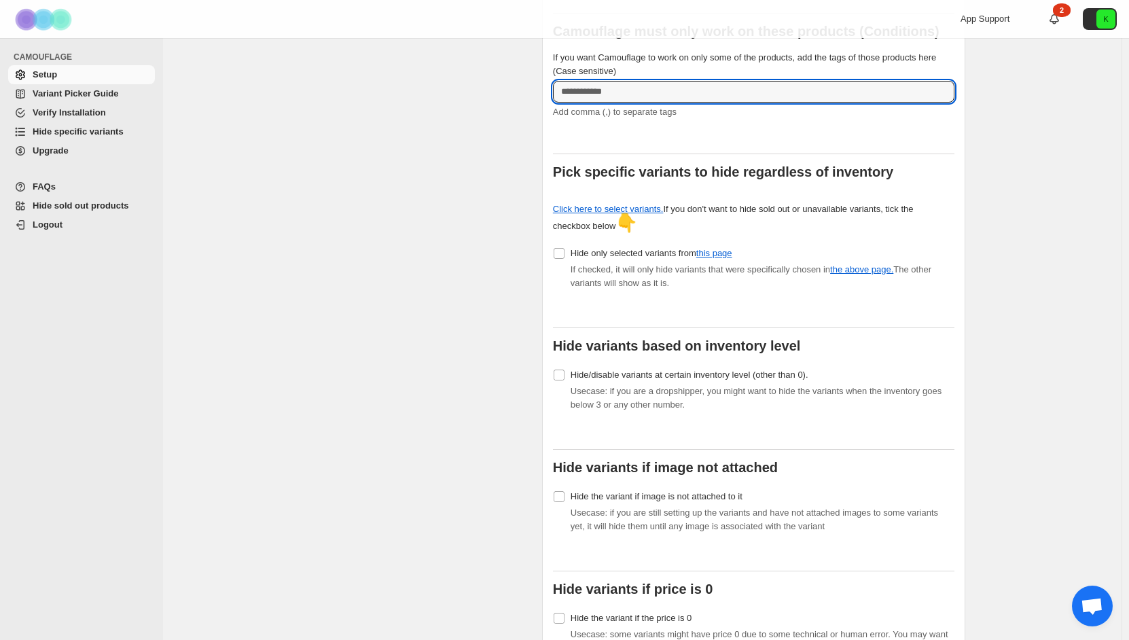
scroll to position [466, 0]
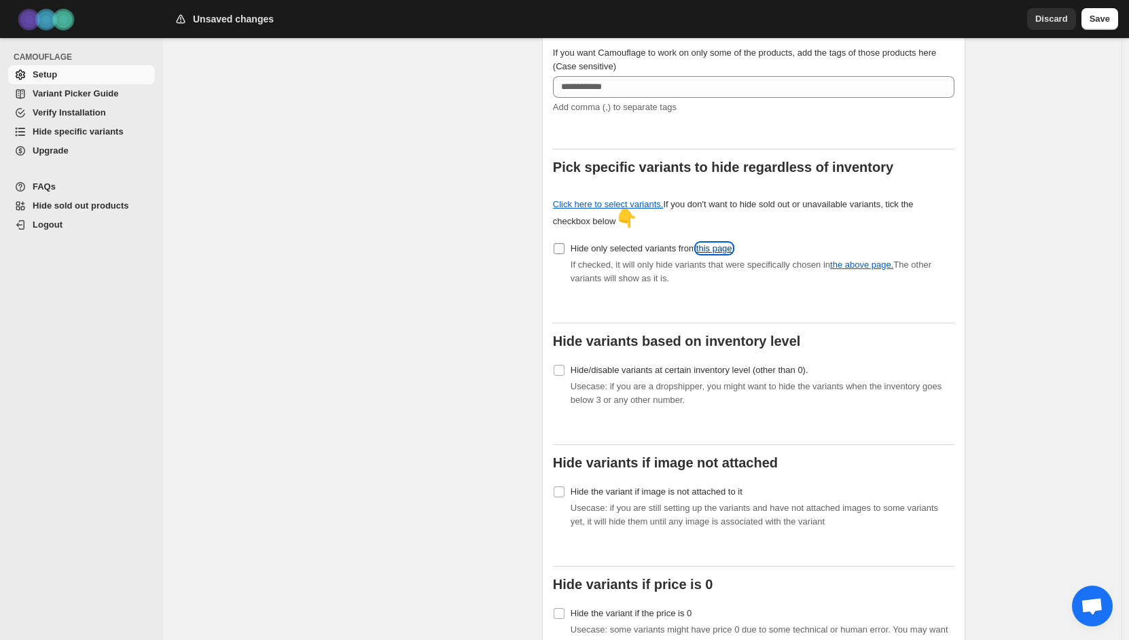
click at [715, 243] on link "this page" at bounding box center [714, 248] width 36 height 10
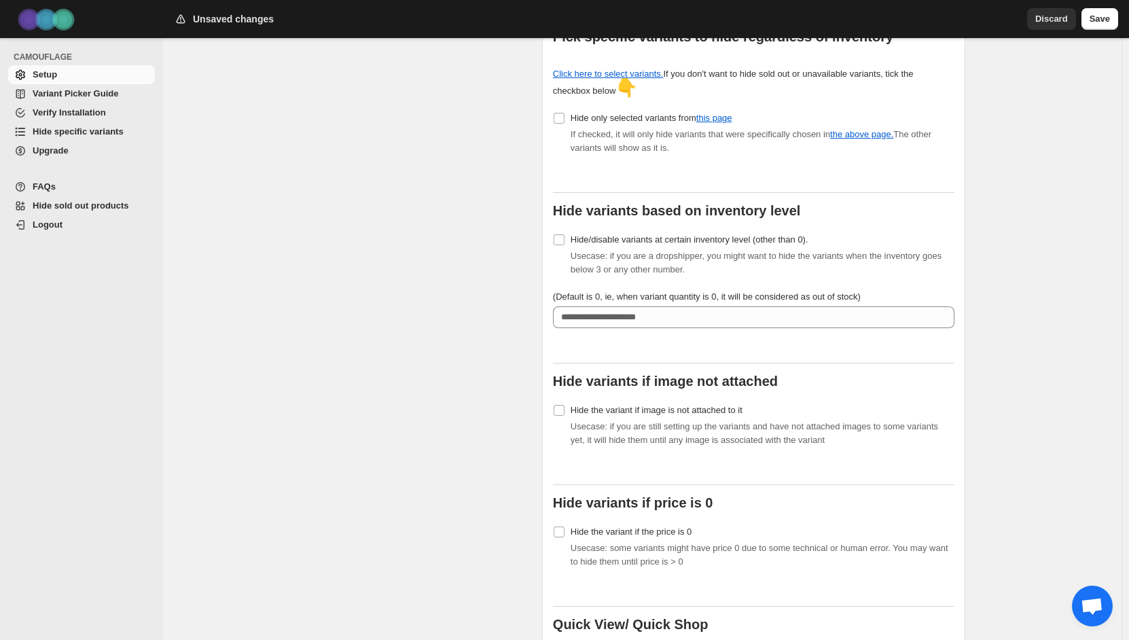
scroll to position [602, 0]
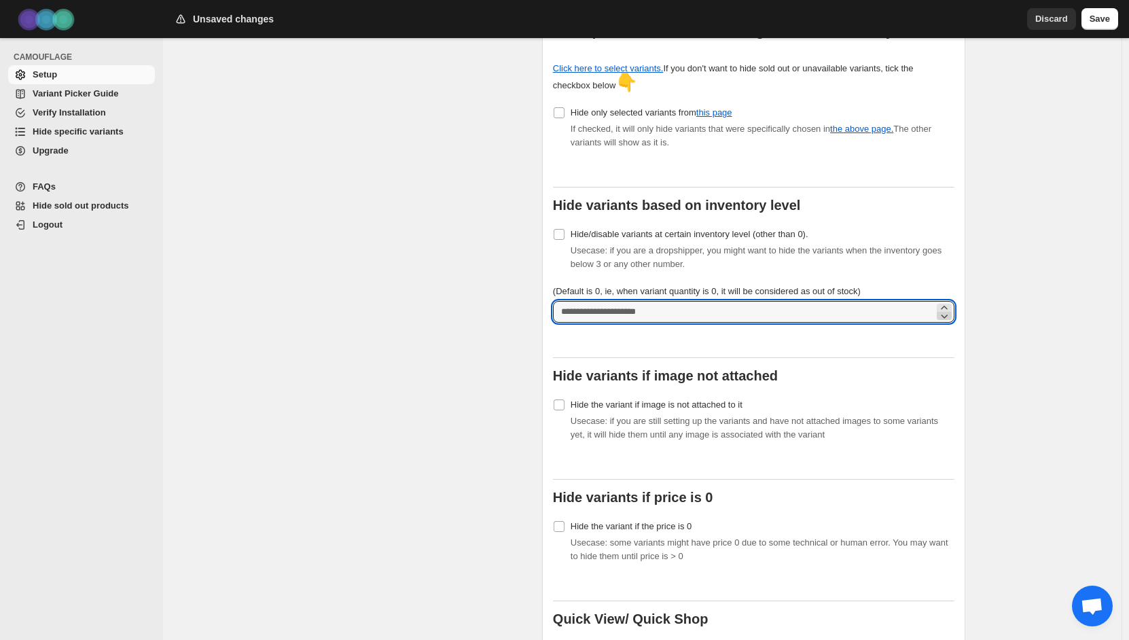
click at [949, 309] on icon at bounding box center [944, 316] width 14 height 14
click at [947, 301] on icon at bounding box center [944, 308] width 14 height 14
click at [944, 309] on icon at bounding box center [944, 316] width 14 height 14
type input "*"
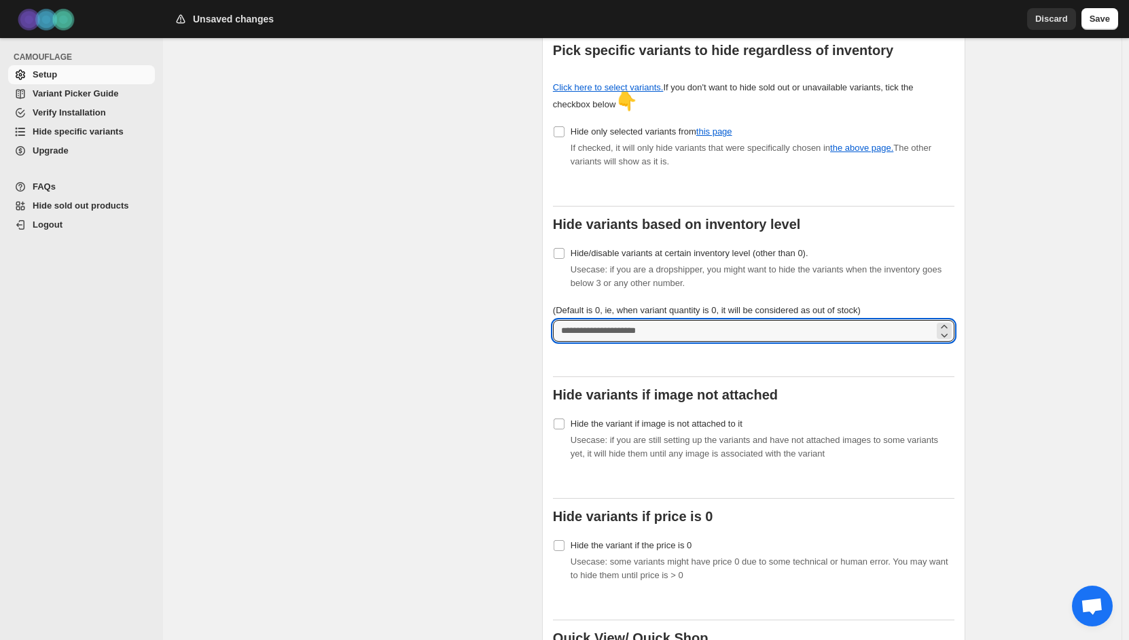
scroll to position [311, 0]
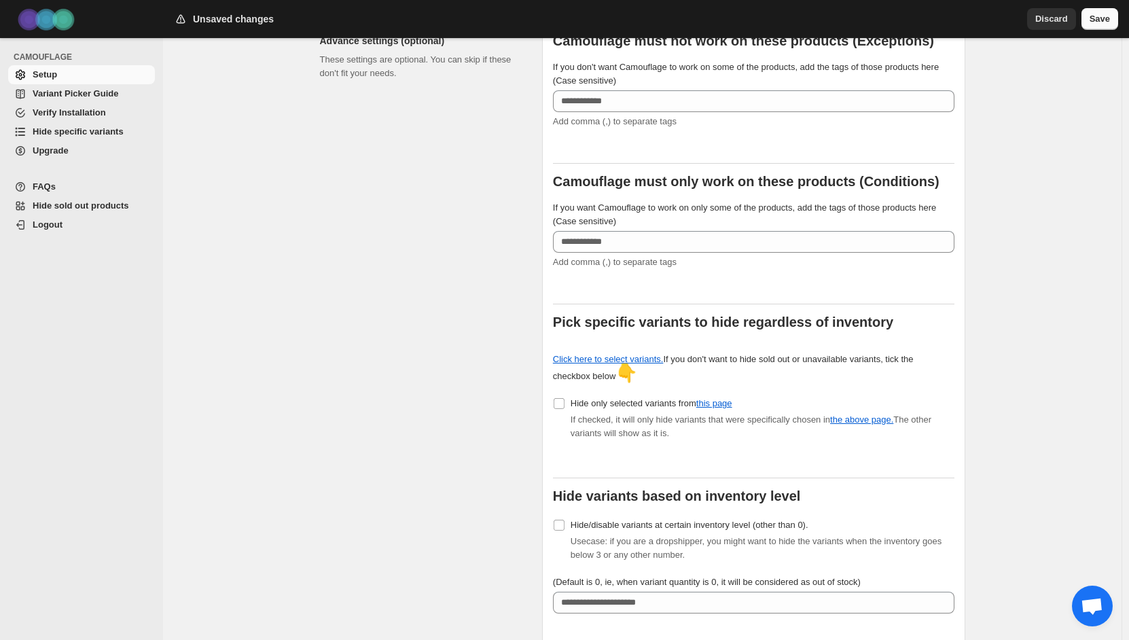
click at [1101, 16] on span "Save" at bounding box center [1099, 19] width 20 height 14
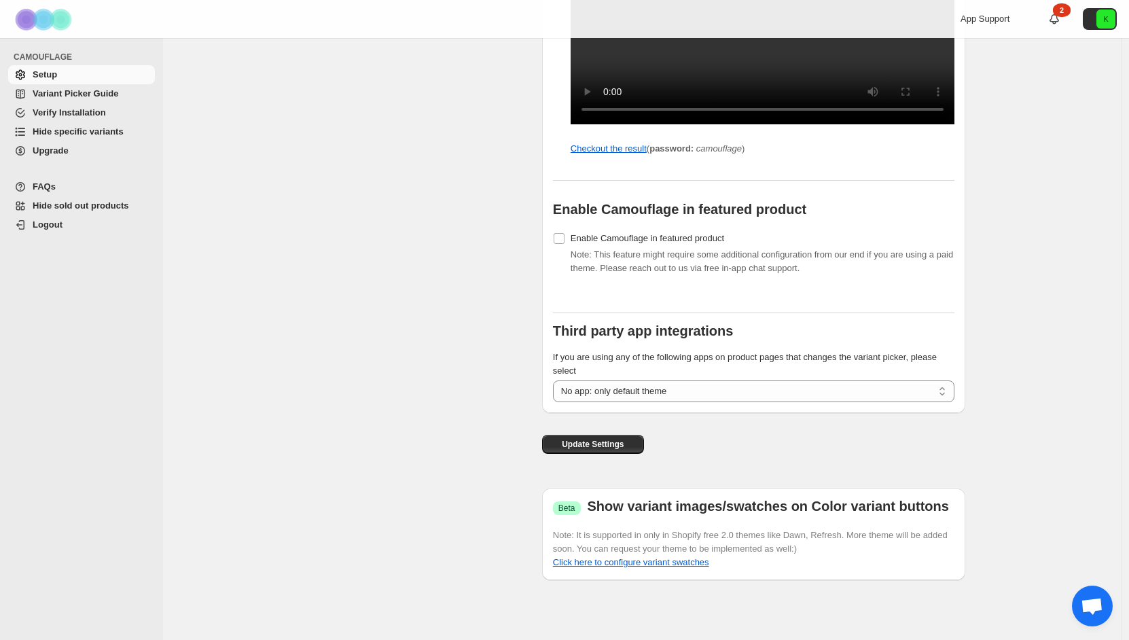
scroll to position [1533, 0]
click at [622, 447] on span "Update Settings" at bounding box center [593, 444] width 62 height 11
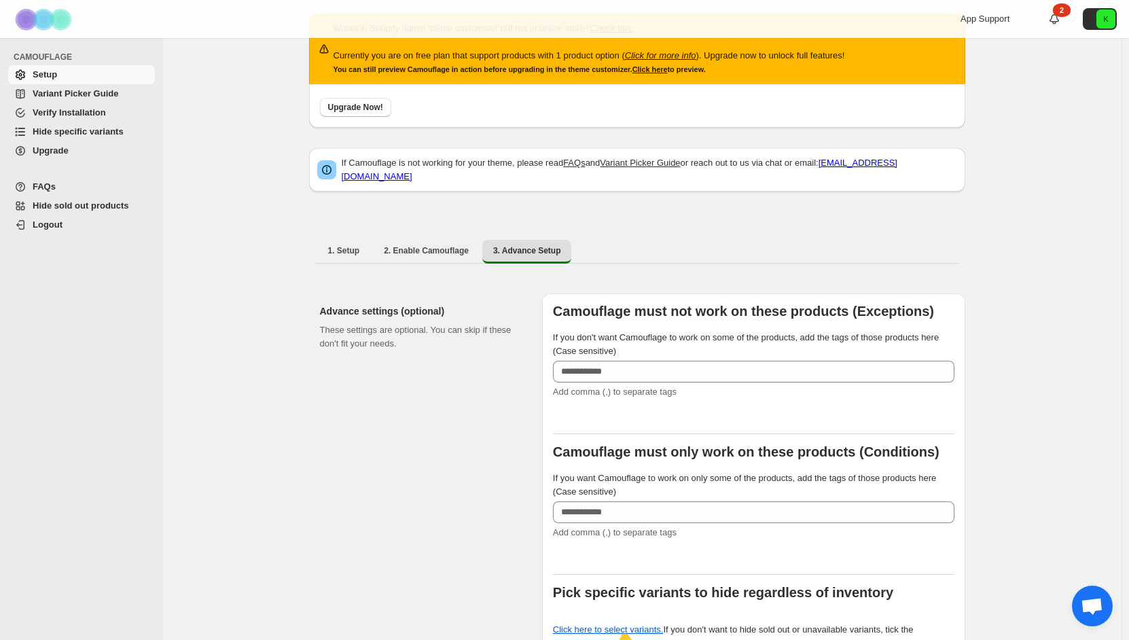
scroll to position [39, 0]
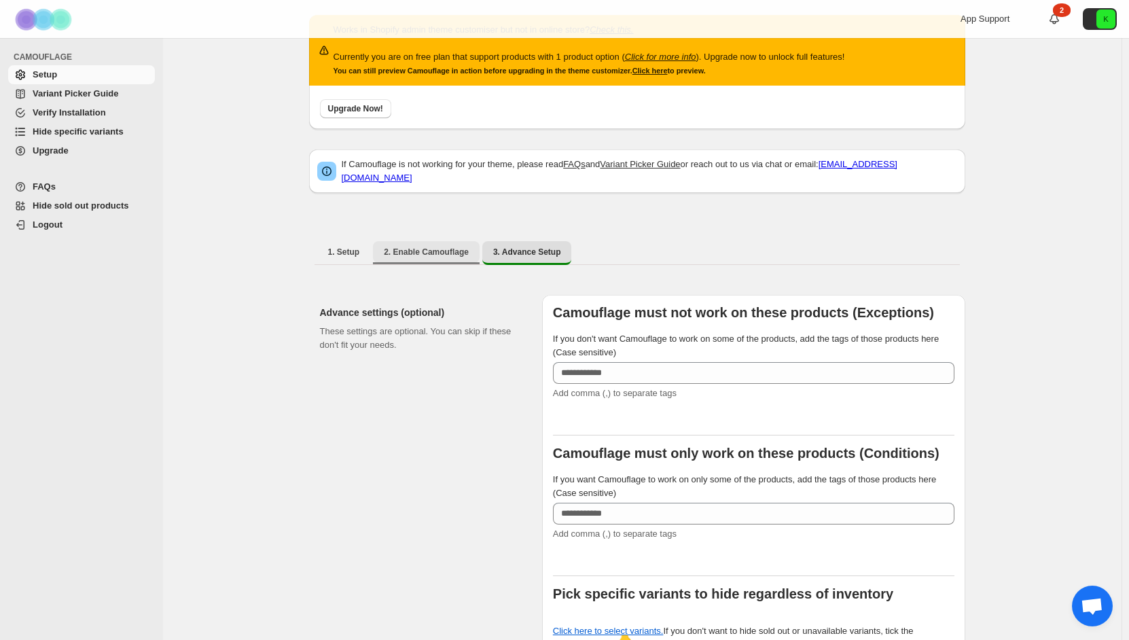
click at [437, 248] on span "2. Enable Camouflage" at bounding box center [426, 252] width 85 height 11
select select "**********"
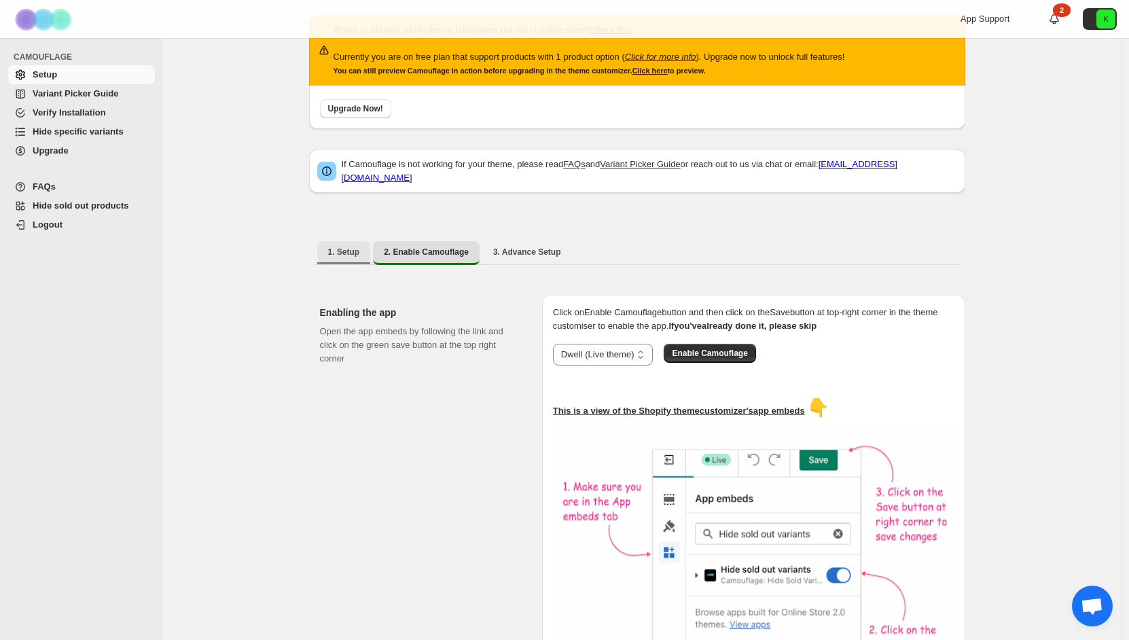
click at [357, 247] on span "1. Setup" at bounding box center [344, 252] width 32 height 11
select select "******"
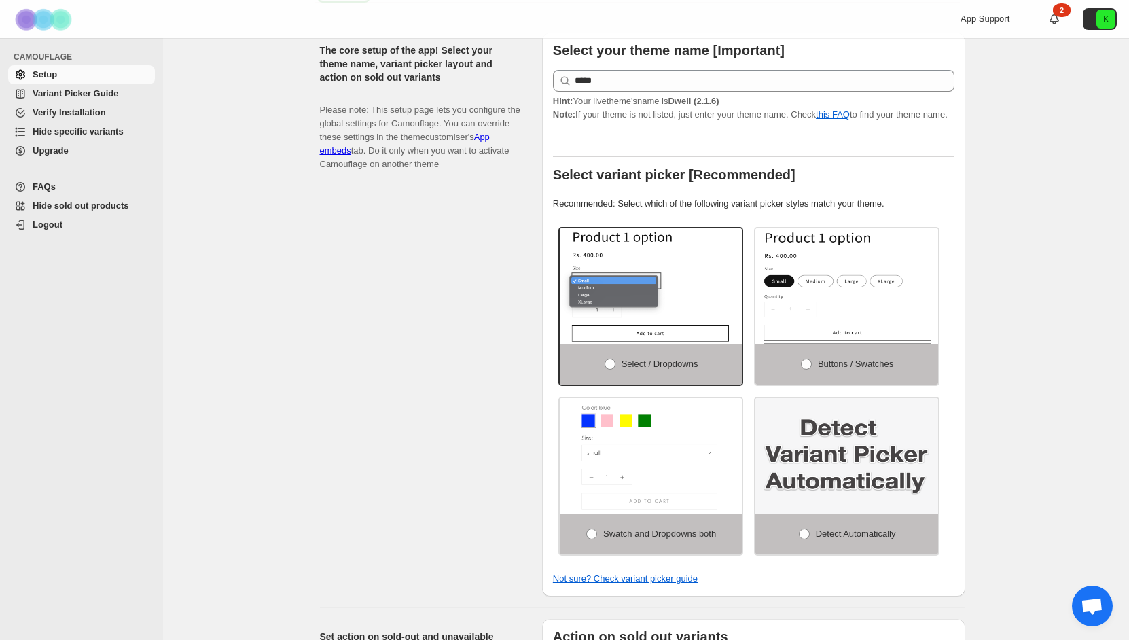
scroll to position [160, 0]
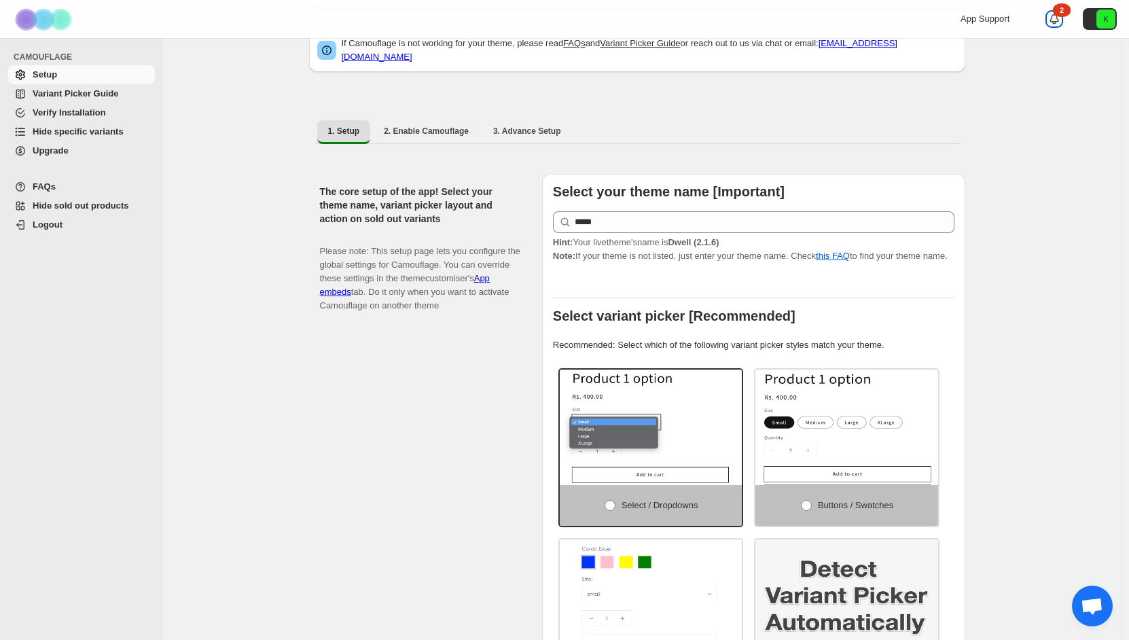
click at [1061, 20] on icon at bounding box center [1054, 19] width 14 height 14
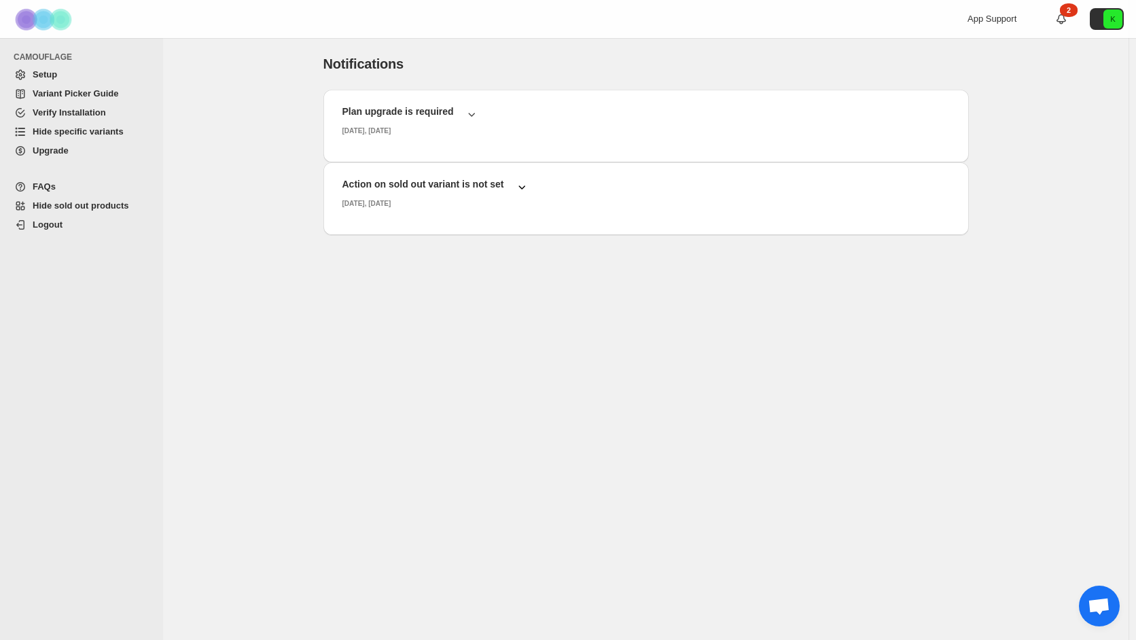
click at [519, 189] on icon "button" at bounding box center [522, 187] width 14 height 14
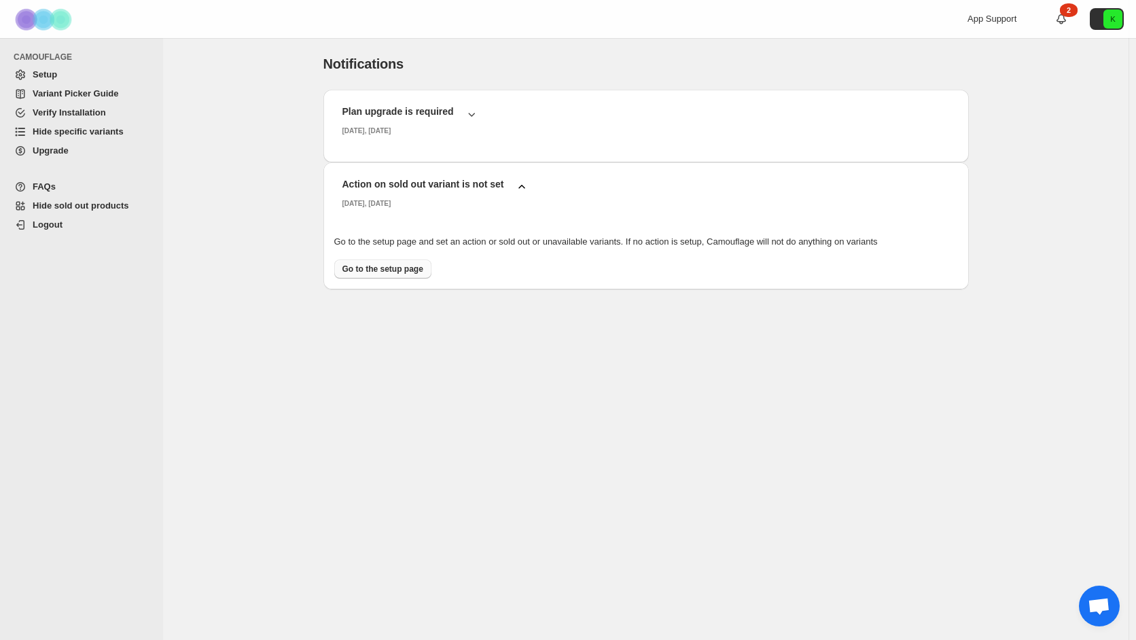
click at [364, 275] on link "Go to the setup page" at bounding box center [382, 268] width 97 height 19
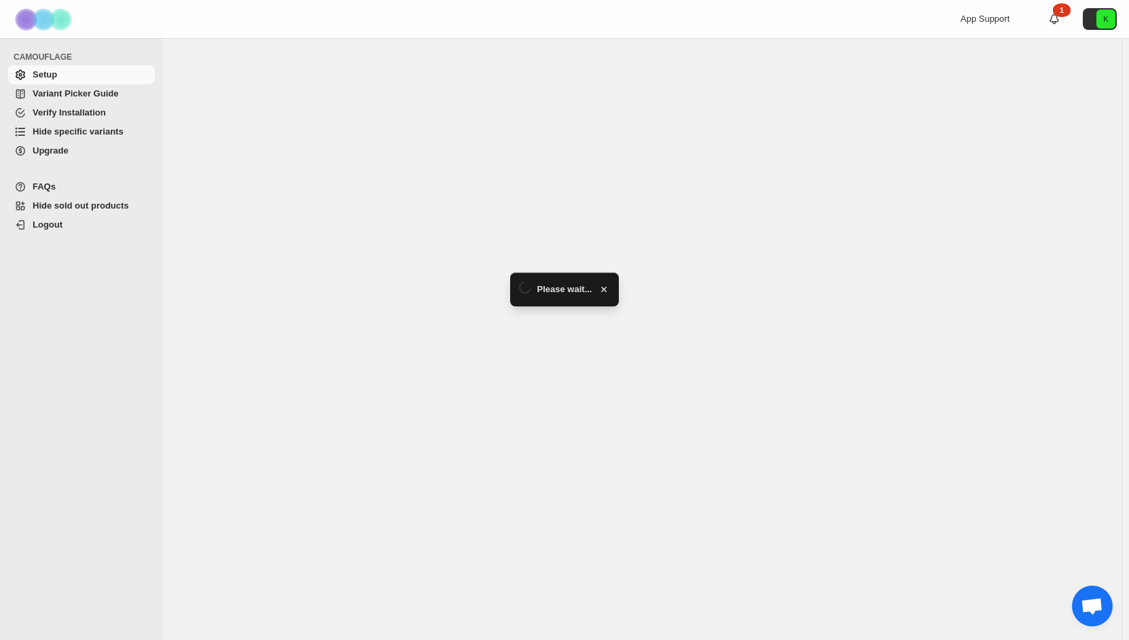
select select "******"
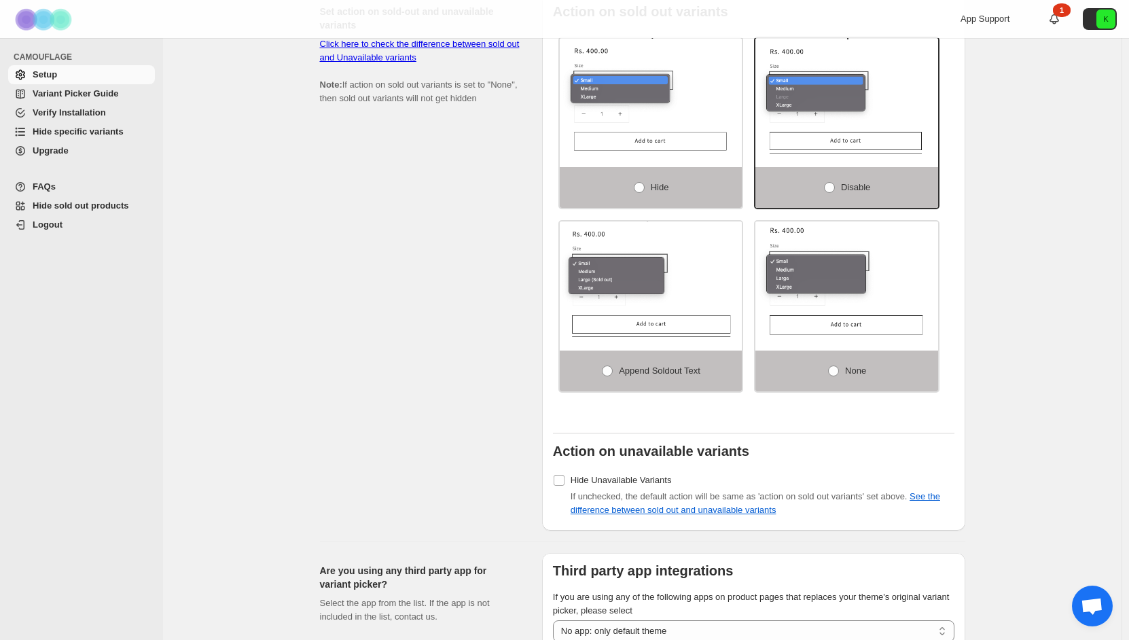
scroll to position [1043, 0]
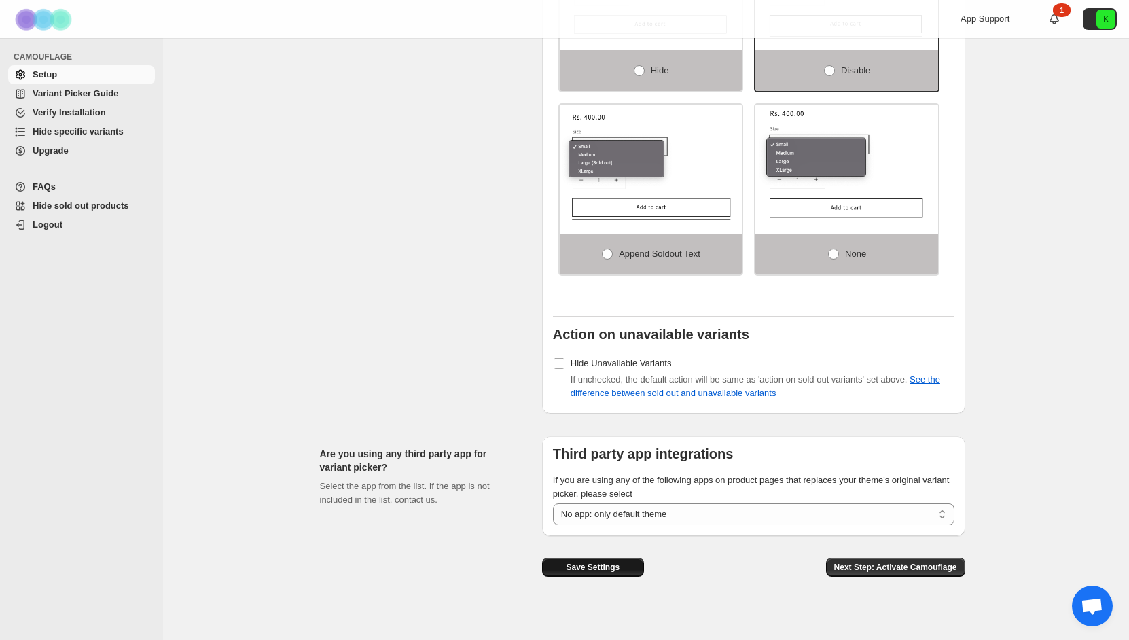
click at [592, 562] on span "Save Settings" at bounding box center [593, 567] width 54 height 11
click at [1064, 16] on div "1" at bounding box center [1062, 10] width 18 height 14
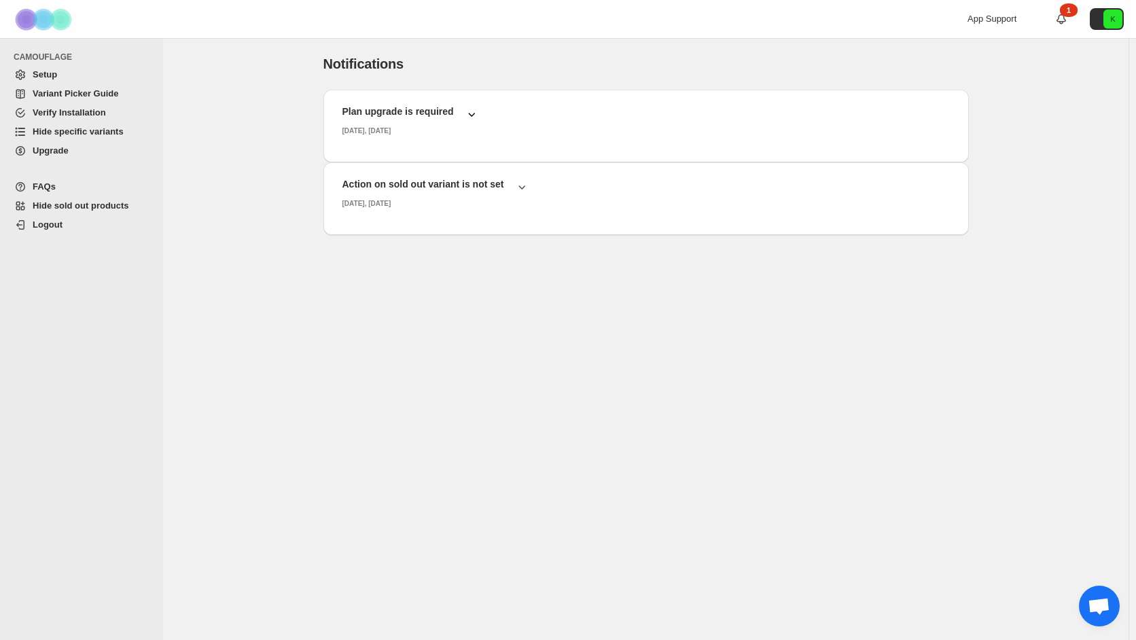
click at [453, 127] on div "[DATE], [DATE]" at bounding box center [410, 131] width 136 height 12
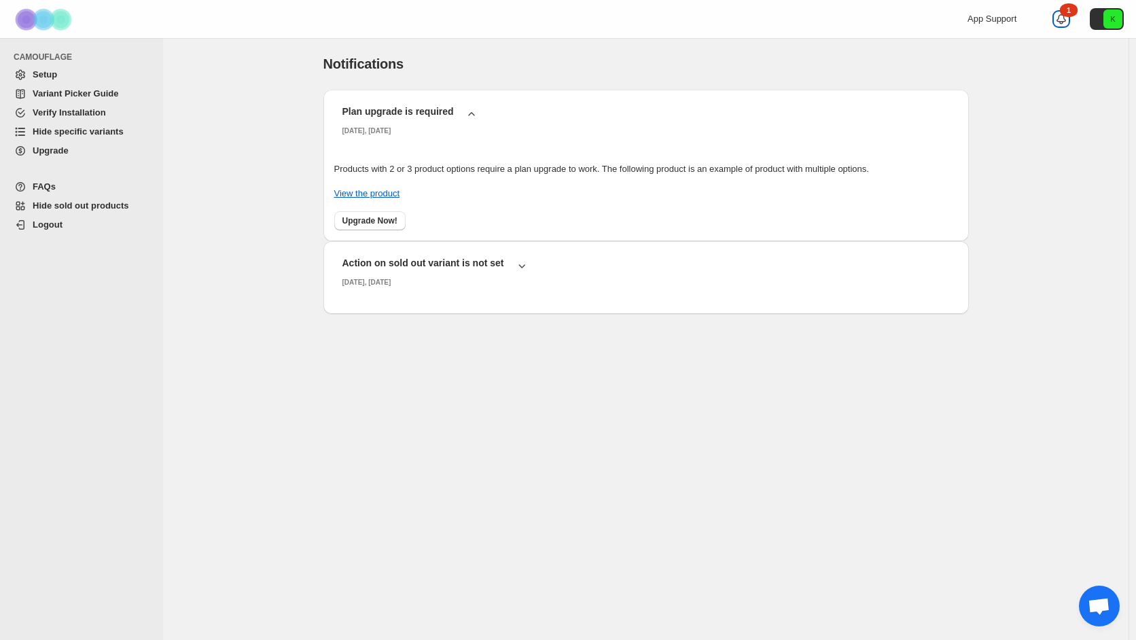
click at [1058, 25] on icon at bounding box center [1061, 19] width 14 height 14
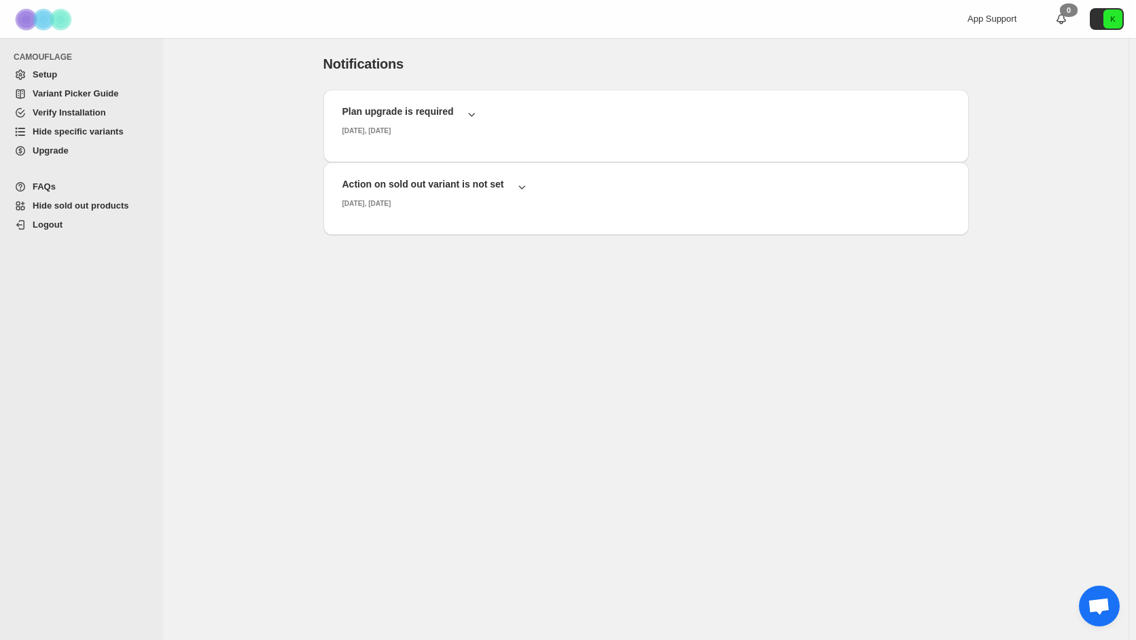
click at [97, 206] on span "Hide sold out products" at bounding box center [81, 205] width 96 height 10
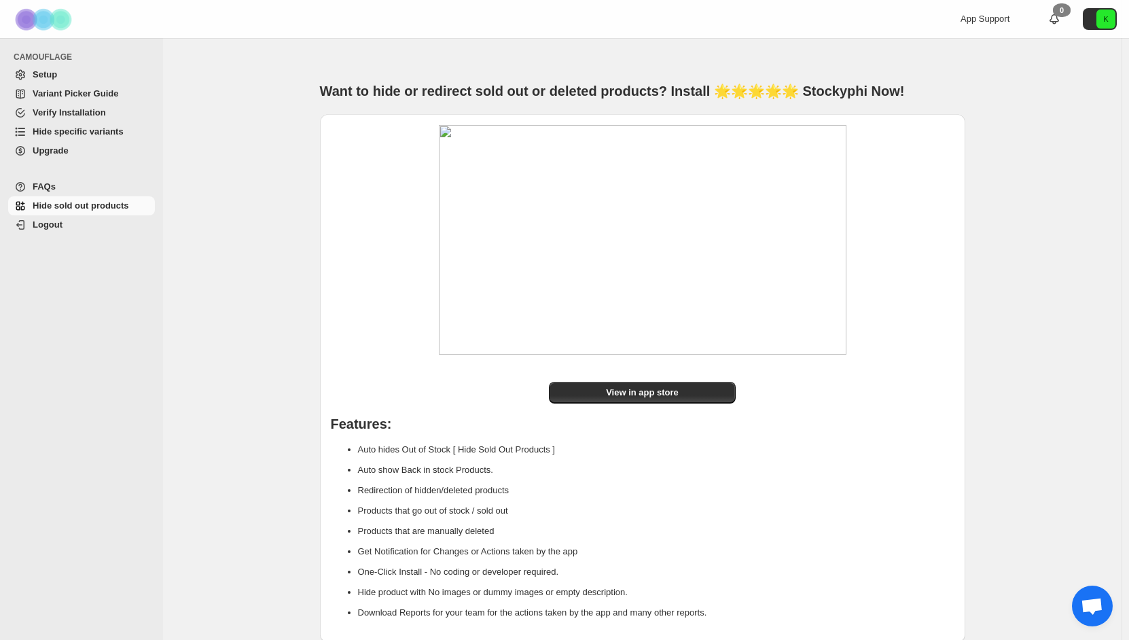
scroll to position [36, 0]
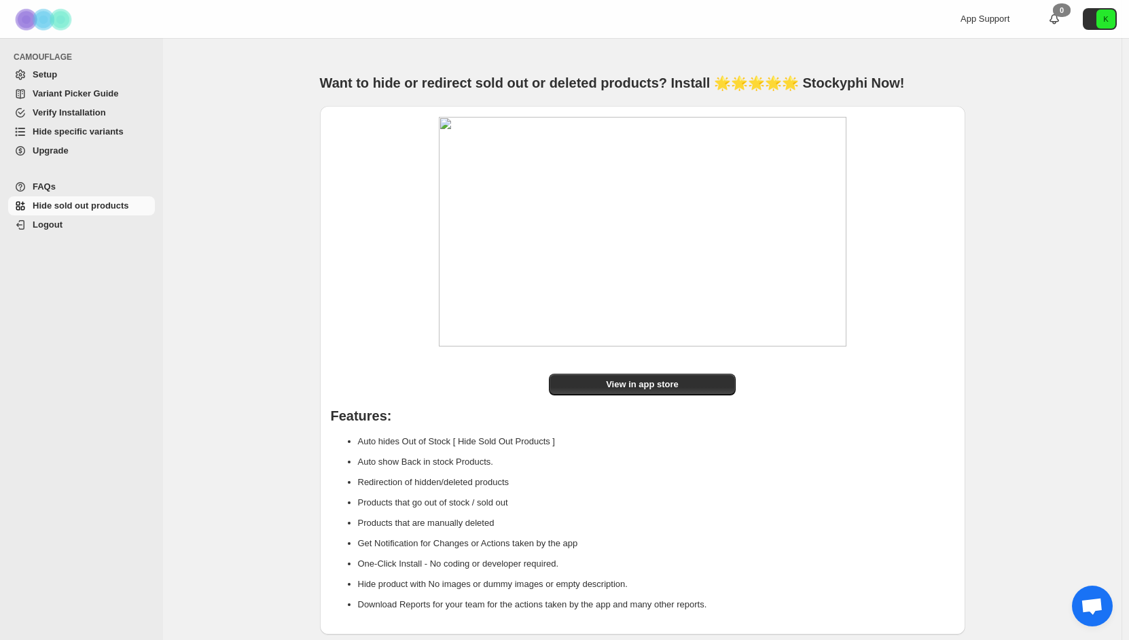
click at [70, 77] on span "Setup" at bounding box center [93, 75] width 120 height 14
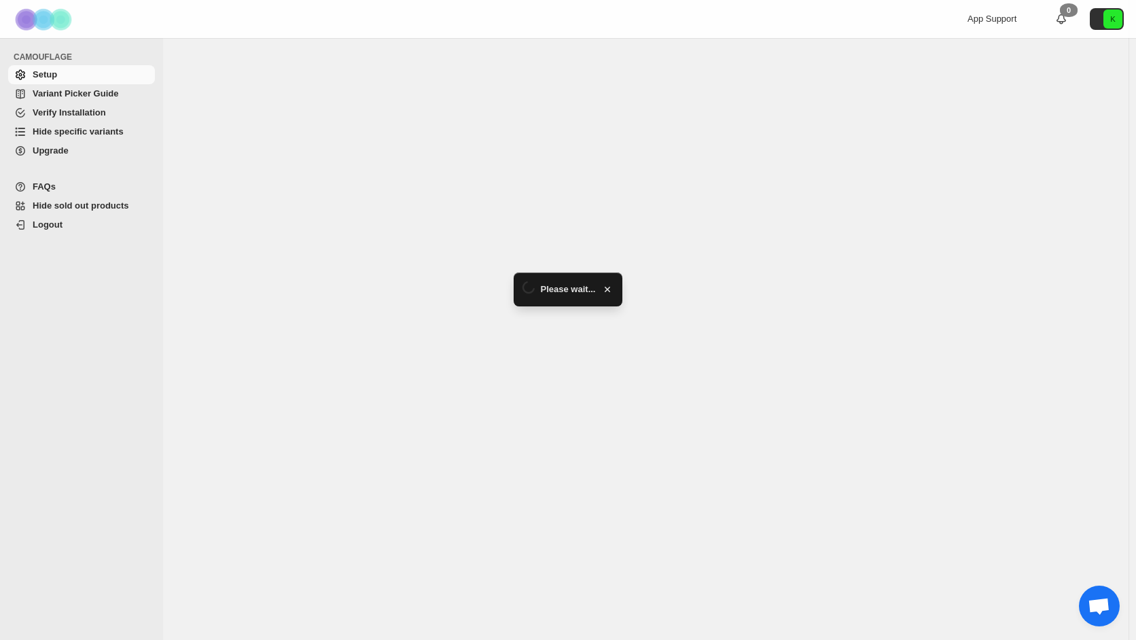
select select "******"
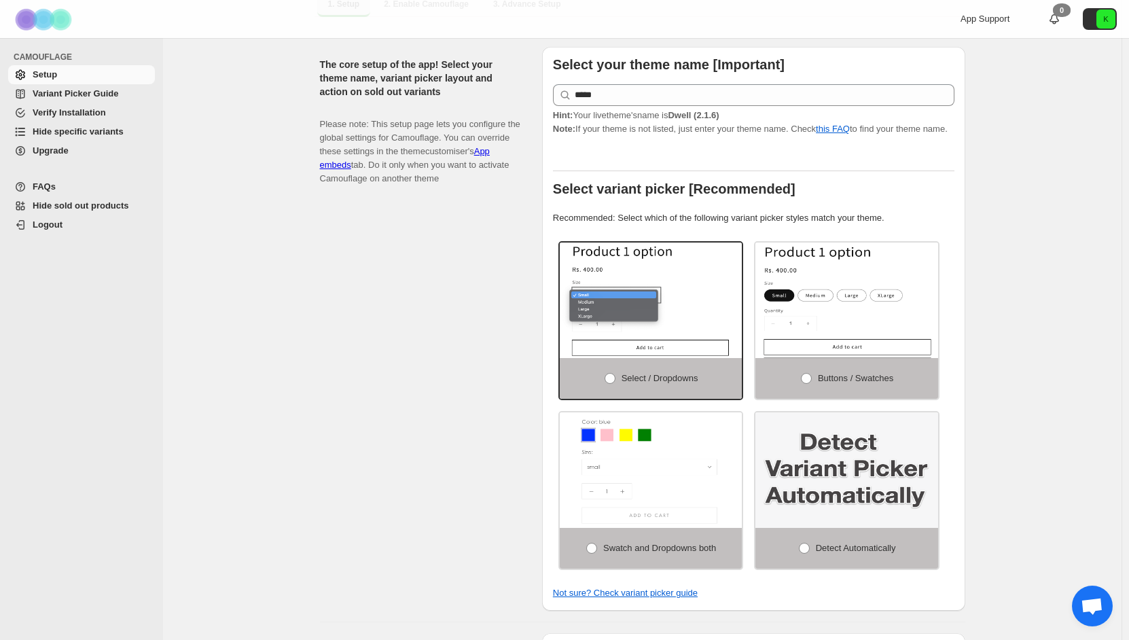
scroll to position [160, 0]
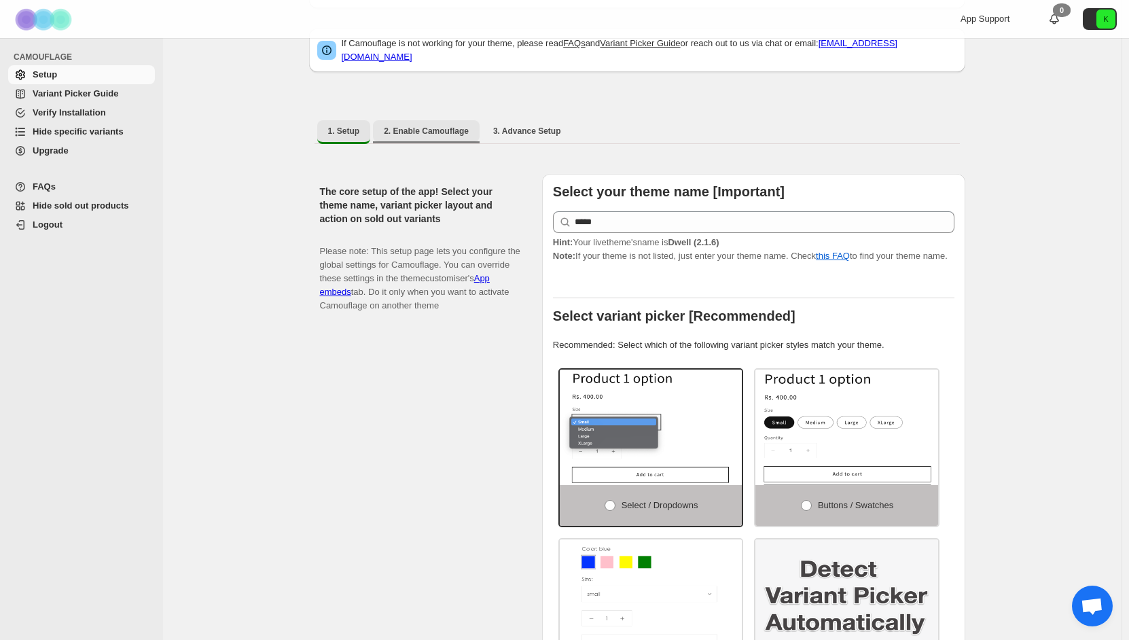
click at [439, 127] on span "2. Enable Camouflage" at bounding box center [426, 131] width 85 height 11
select select "**********"
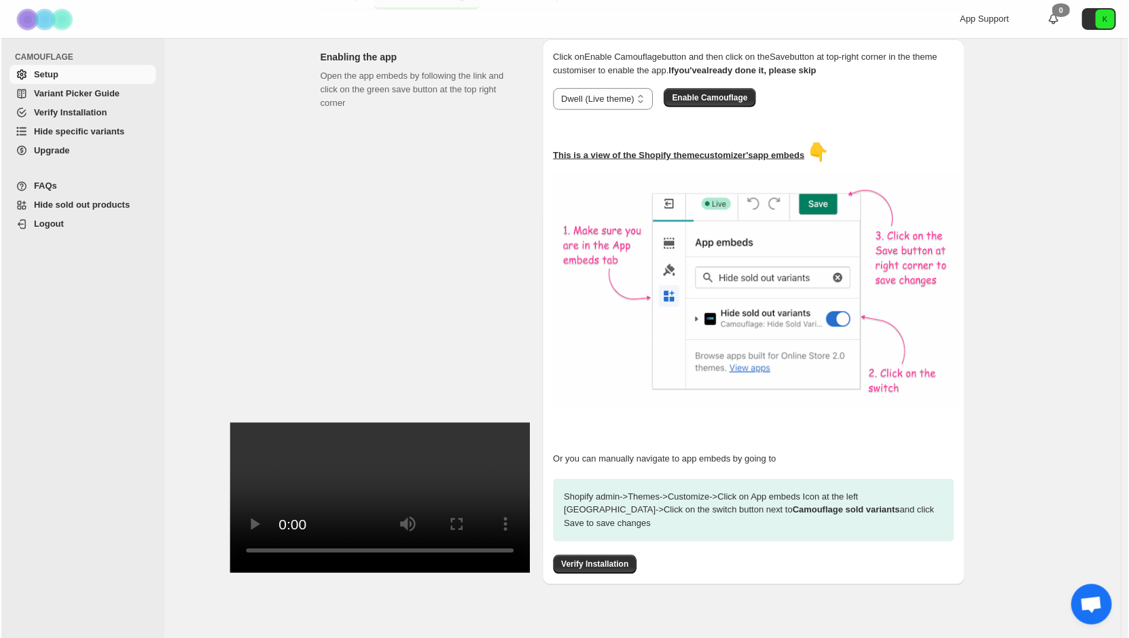
scroll to position [219, 0]
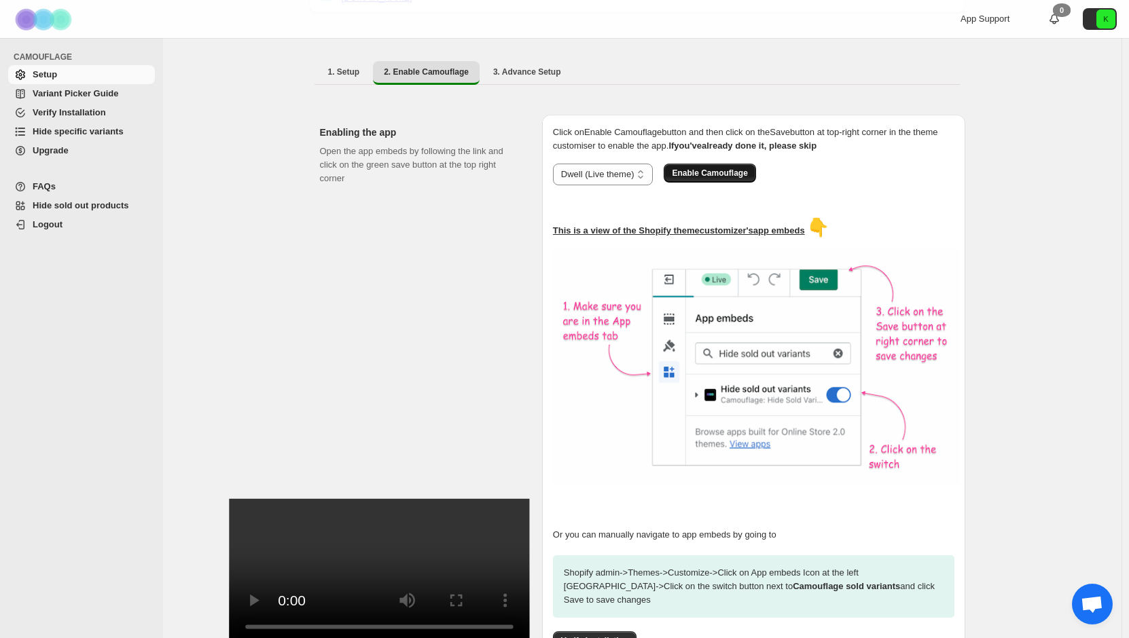
click at [712, 168] on span "Enable Camouflage" at bounding box center [709, 173] width 75 height 11
